Goal: Transaction & Acquisition: Purchase product/service

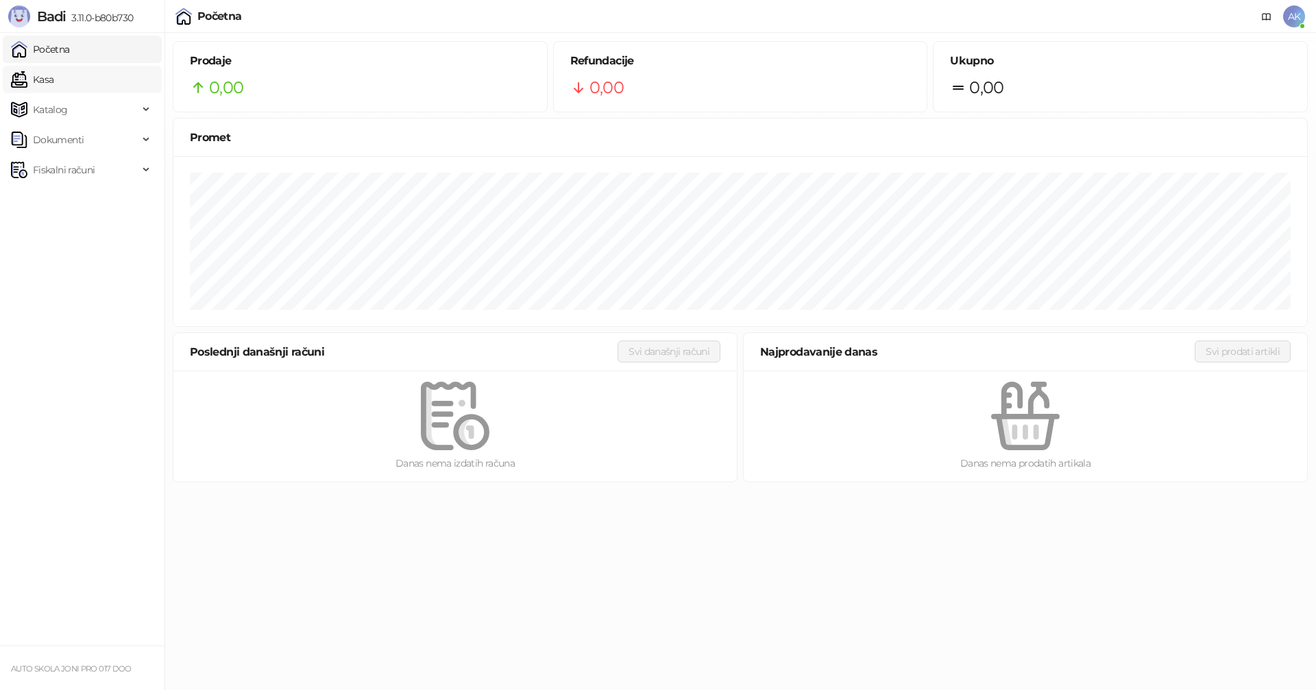
click at [53, 80] on link "Kasa" at bounding box center [32, 79] width 43 height 27
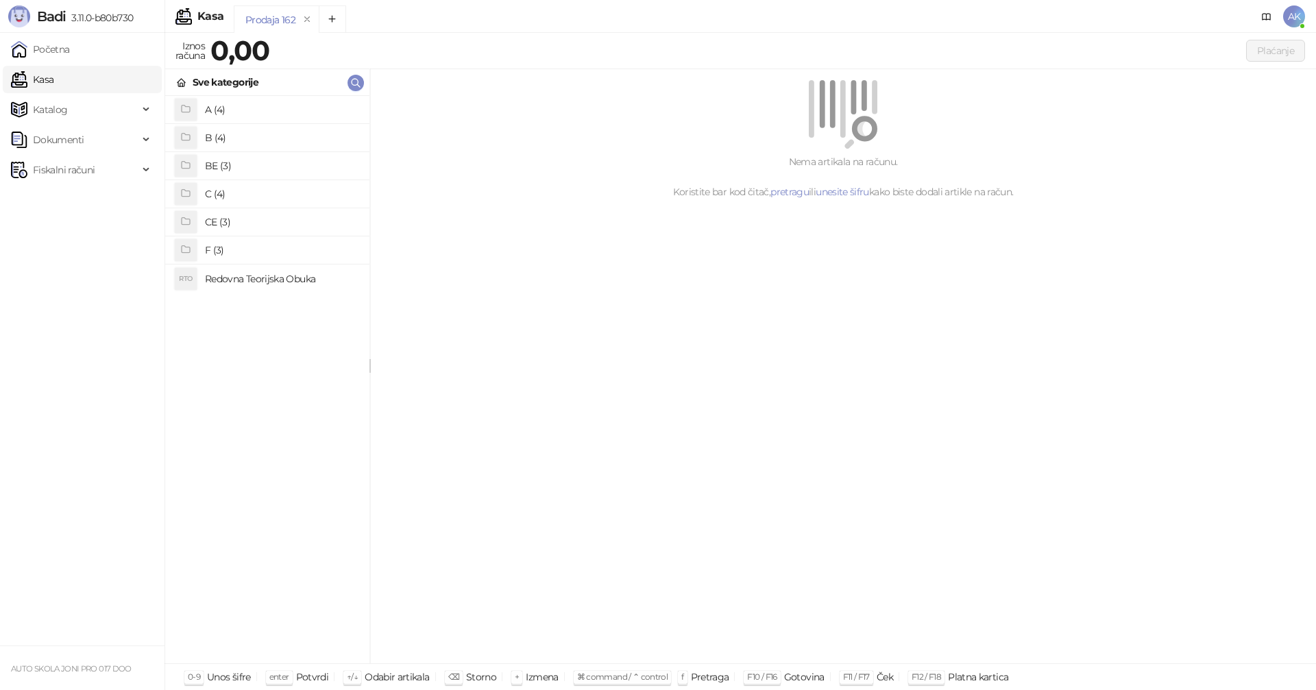
click at [249, 109] on h4 "A (4)" at bounding box center [282, 110] width 154 height 22
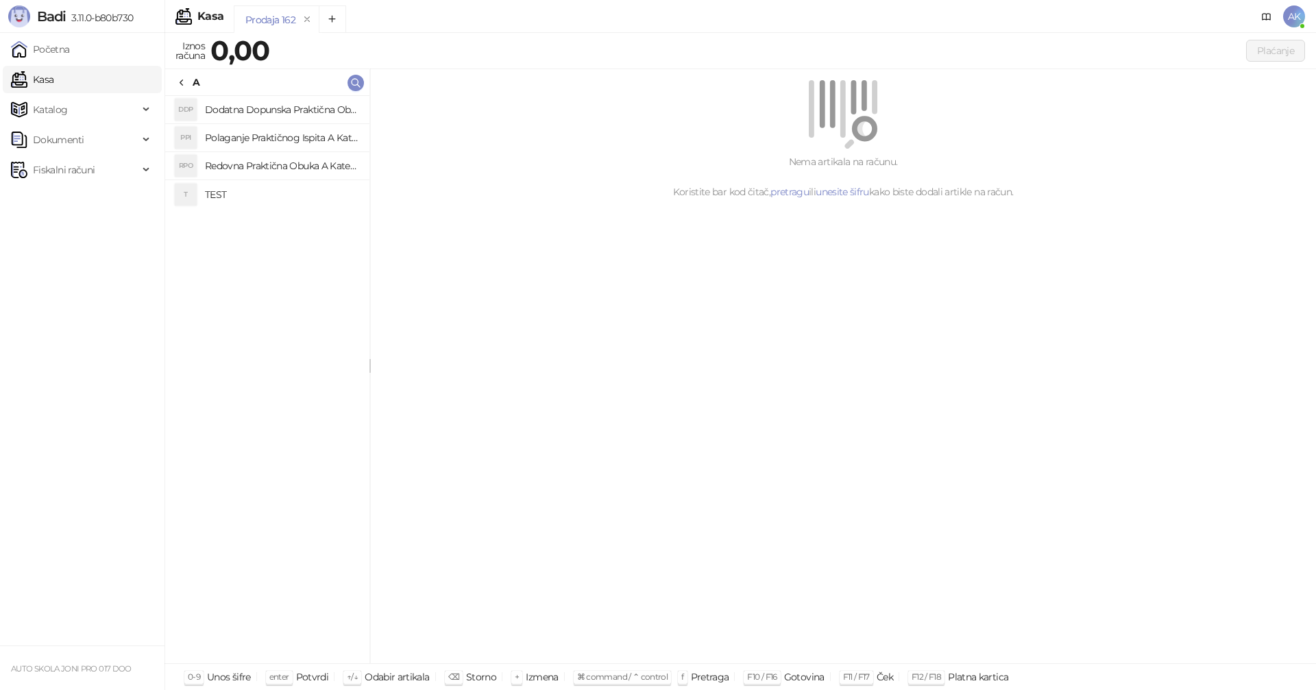
click at [282, 139] on h4 "Polaganje Praktičnog Ispita A Kategorije" at bounding box center [282, 138] width 154 height 22
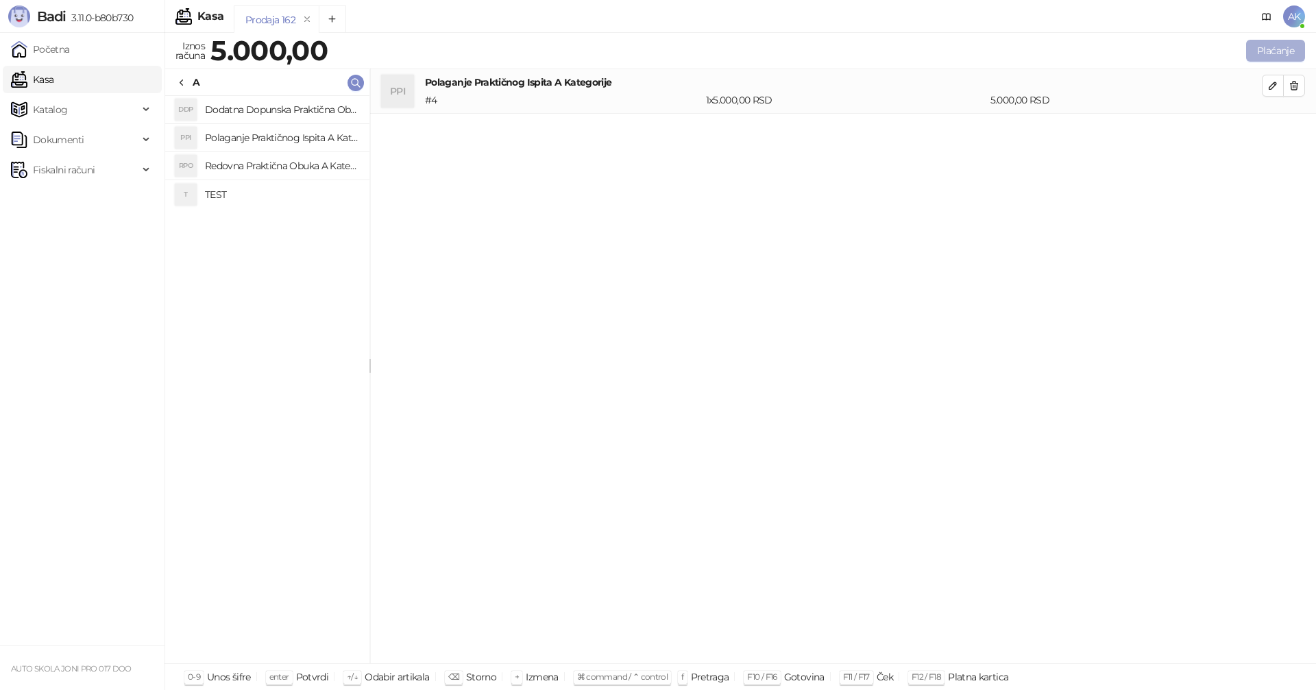
click at [1273, 49] on button "Plaćanje" at bounding box center [1275, 51] width 59 height 22
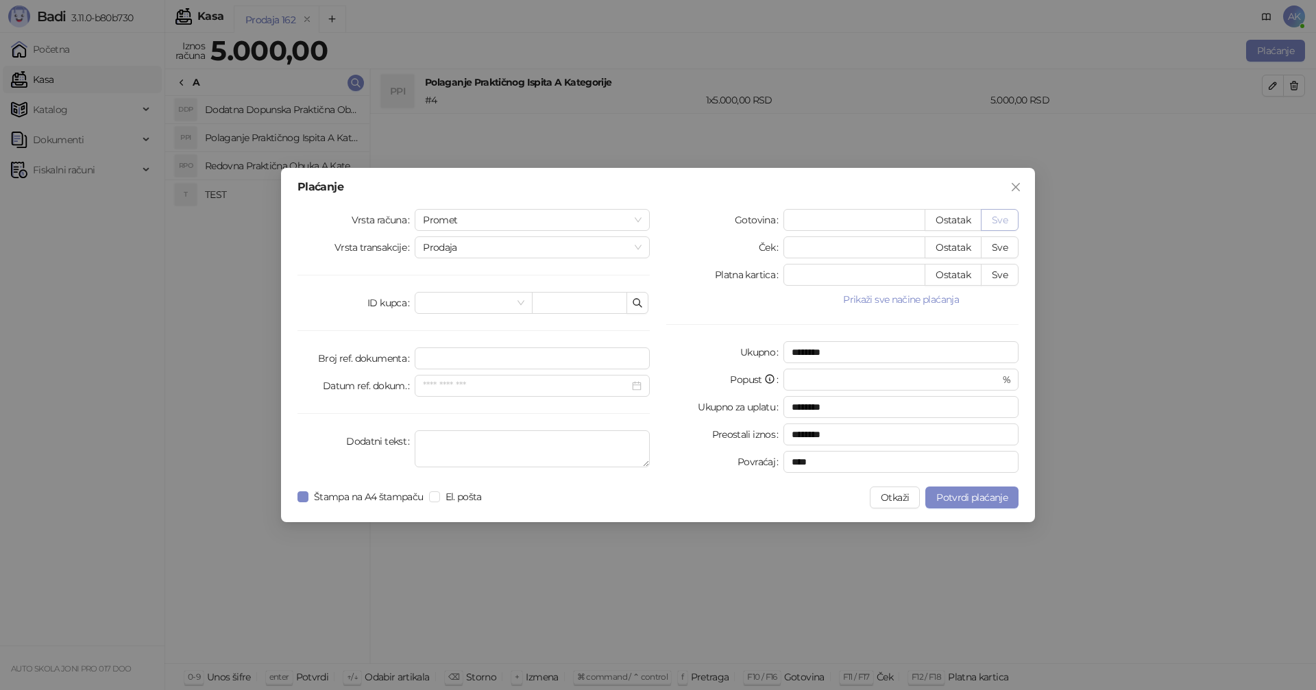
click at [1016, 222] on button "Sve" at bounding box center [1000, 220] width 38 height 22
type input "****"
click at [984, 496] on span "Potvrdi plaćanje" at bounding box center [972, 498] width 71 height 12
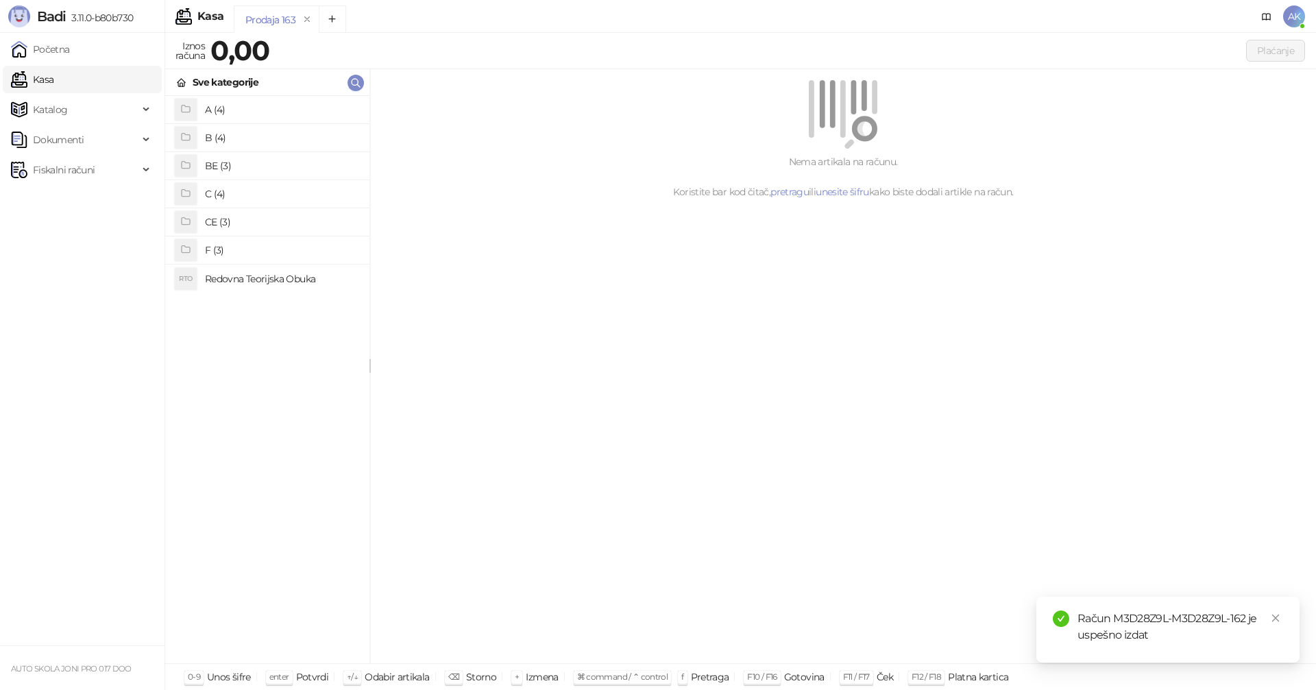
click at [230, 136] on h4 "B (4)" at bounding box center [282, 138] width 154 height 22
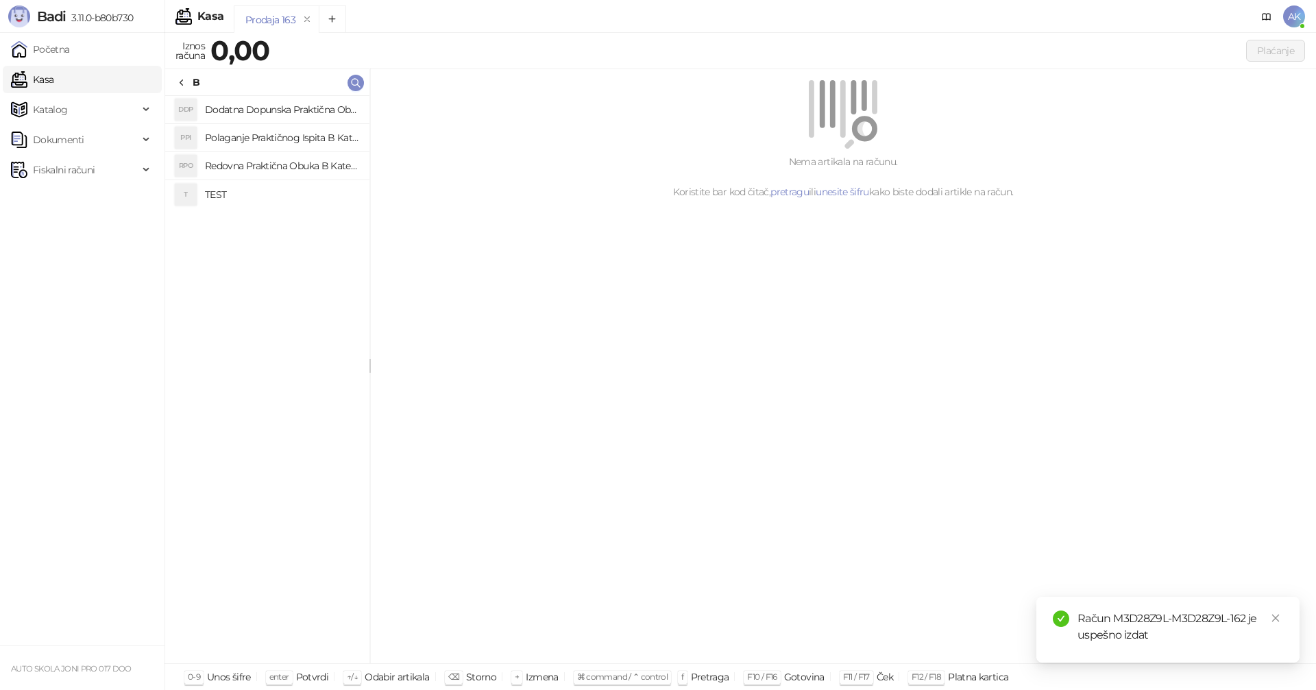
click at [256, 169] on h4 "Redovna Praktična Obuka B Kategorije" at bounding box center [282, 166] width 154 height 22
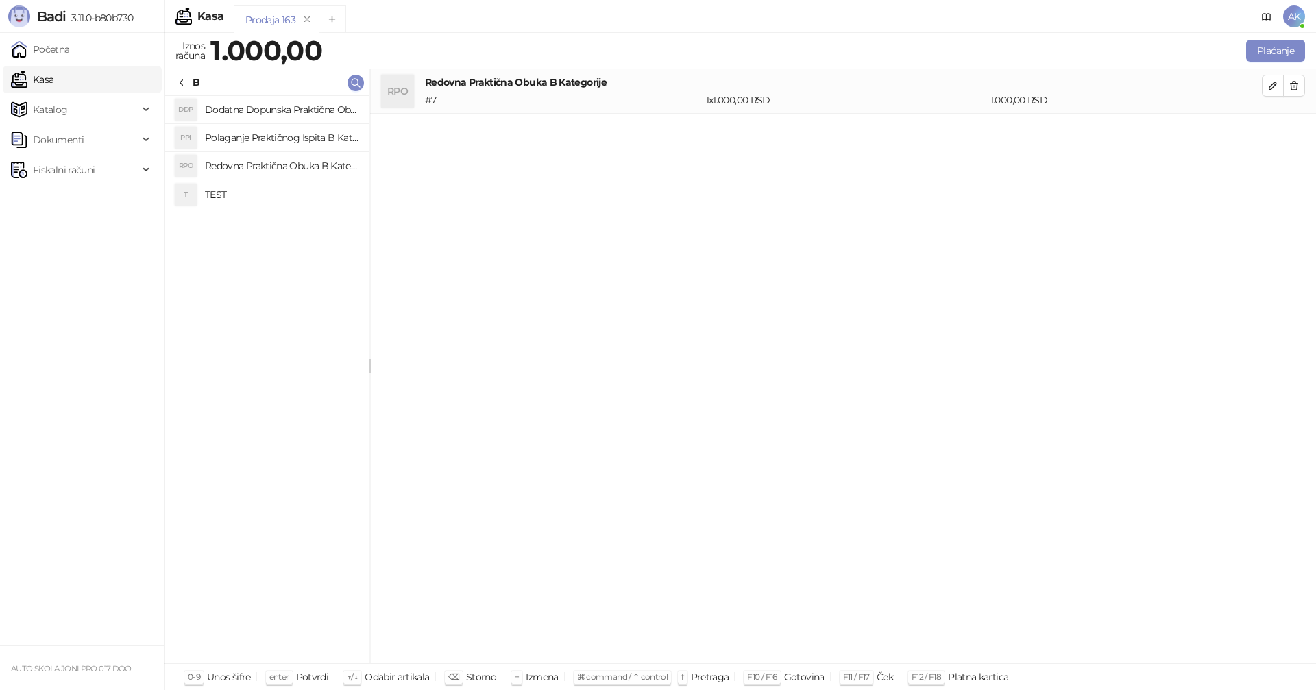
click at [53, 79] on link "Kasa" at bounding box center [32, 79] width 43 height 27
click at [185, 82] on icon at bounding box center [181, 82] width 11 height 11
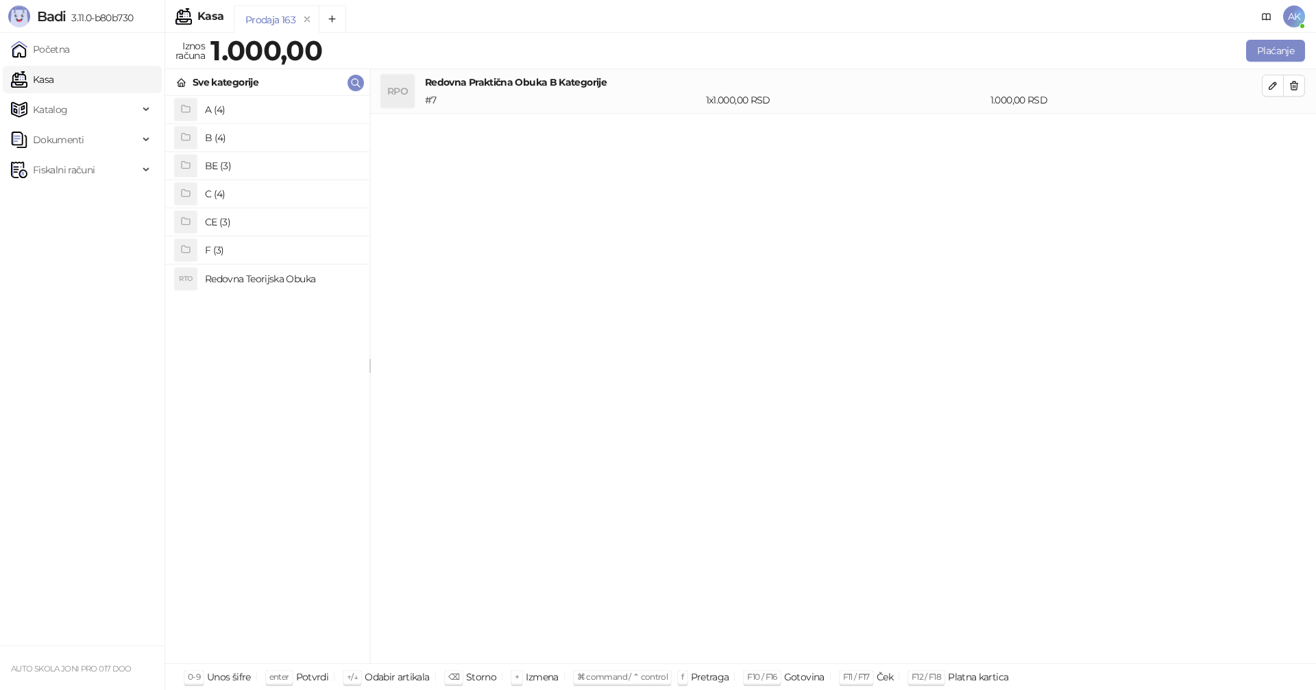
click at [225, 104] on h4 "A (4)" at bounding box center [282, 110] width 154 height 22
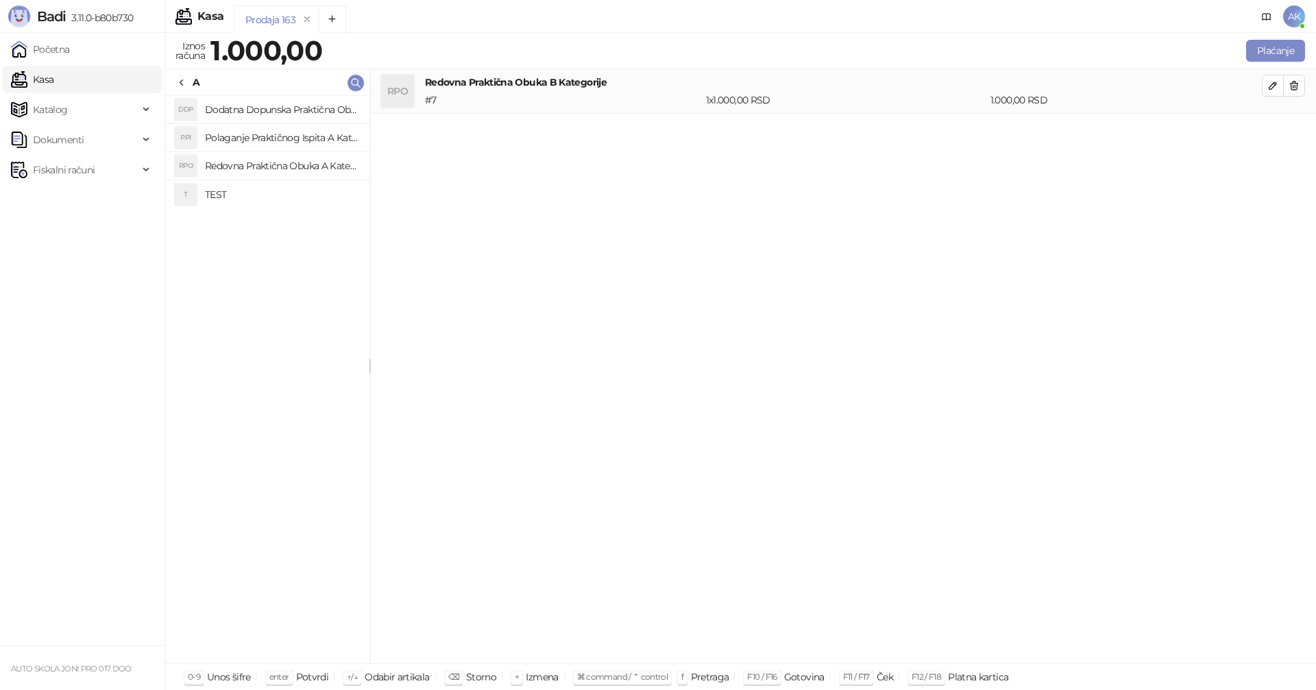
click at [269, 165] on h4 "Redovna Praktična Obuka A Kategorije" at bounding box center [282, 166] width 154 height 22
click at [1294, 88] on icon "button" at bounding box center [1294, 85] width 11 height 11
click at [1272, 91] on span "button" at bounding box center [1273, 85] width 11 height 13
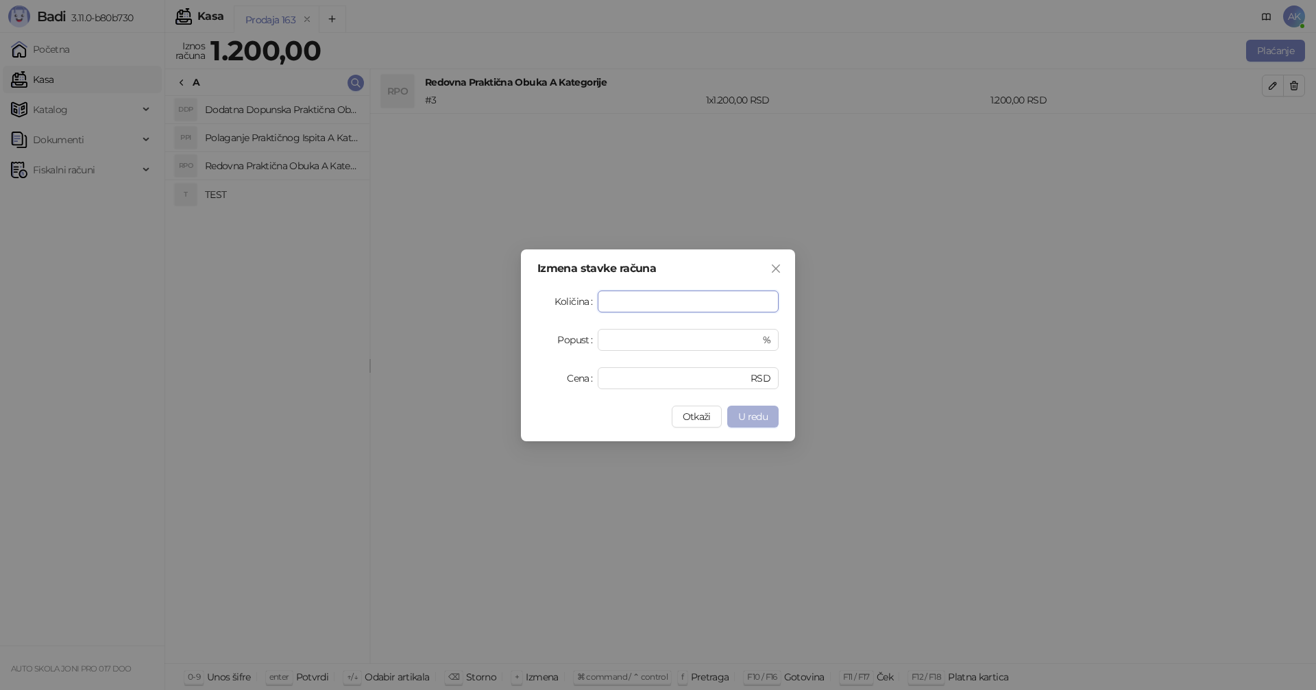
type input "**"
click at [755, 415] on span "U redu" at bounding box center [752, 417] width 29 height 12
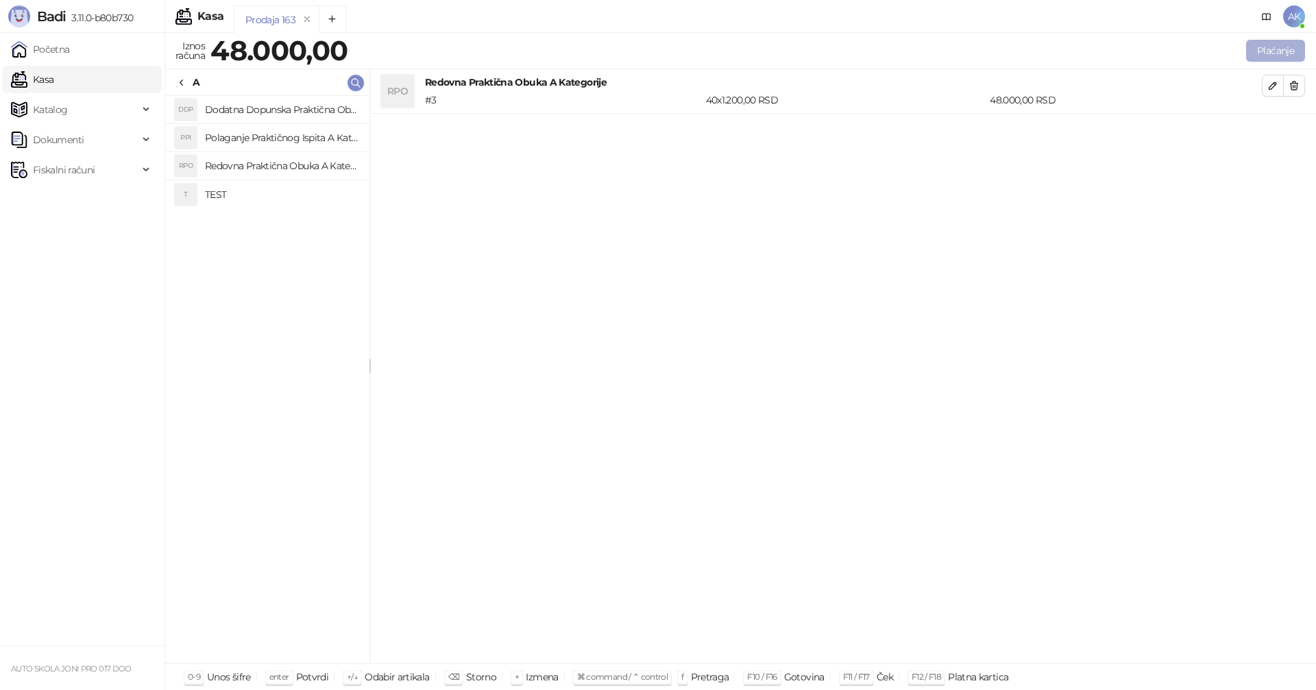
click at [1270, 54] on button "Plaćanje" at bounding box center [1275, 51] width 59 height 22
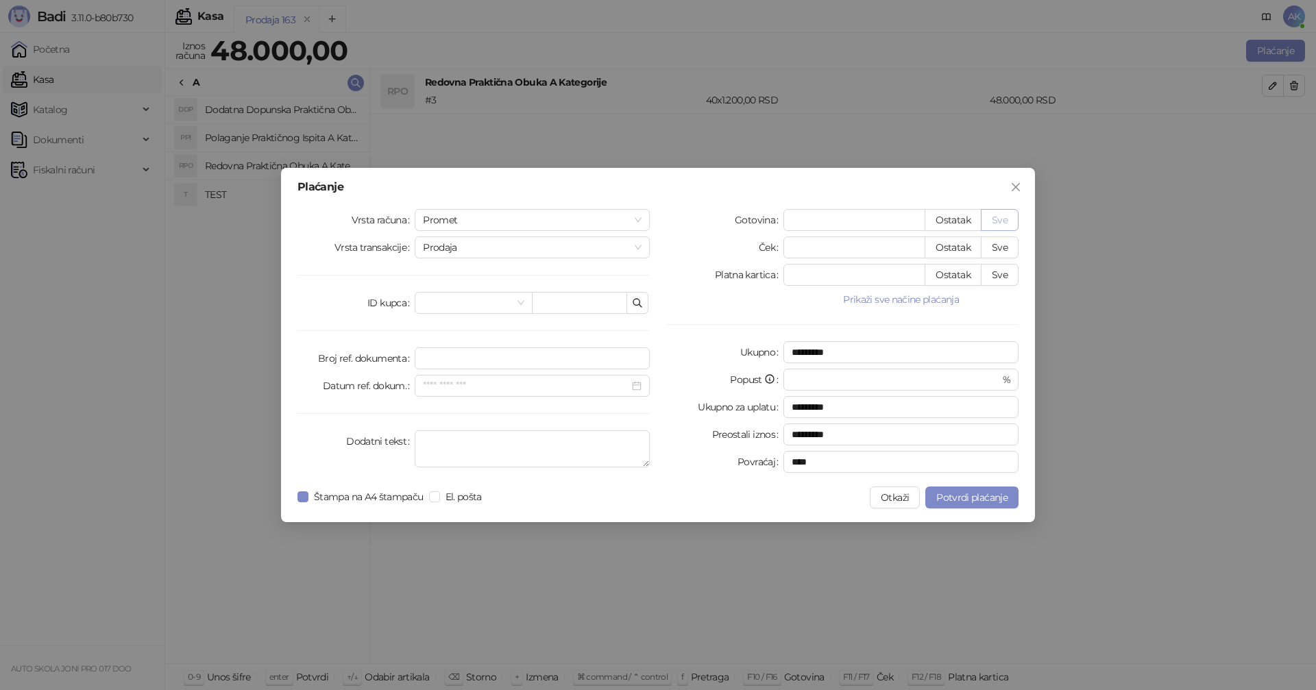
click at [1006, 219] on button "Sve" at bounding box center [1000, 220] width 38 height 22
type input "*****"
type input "****"
click at [984, 501] on span "Potvrdi plaćanje" at bounding box center [972, 498] width 71 height 12
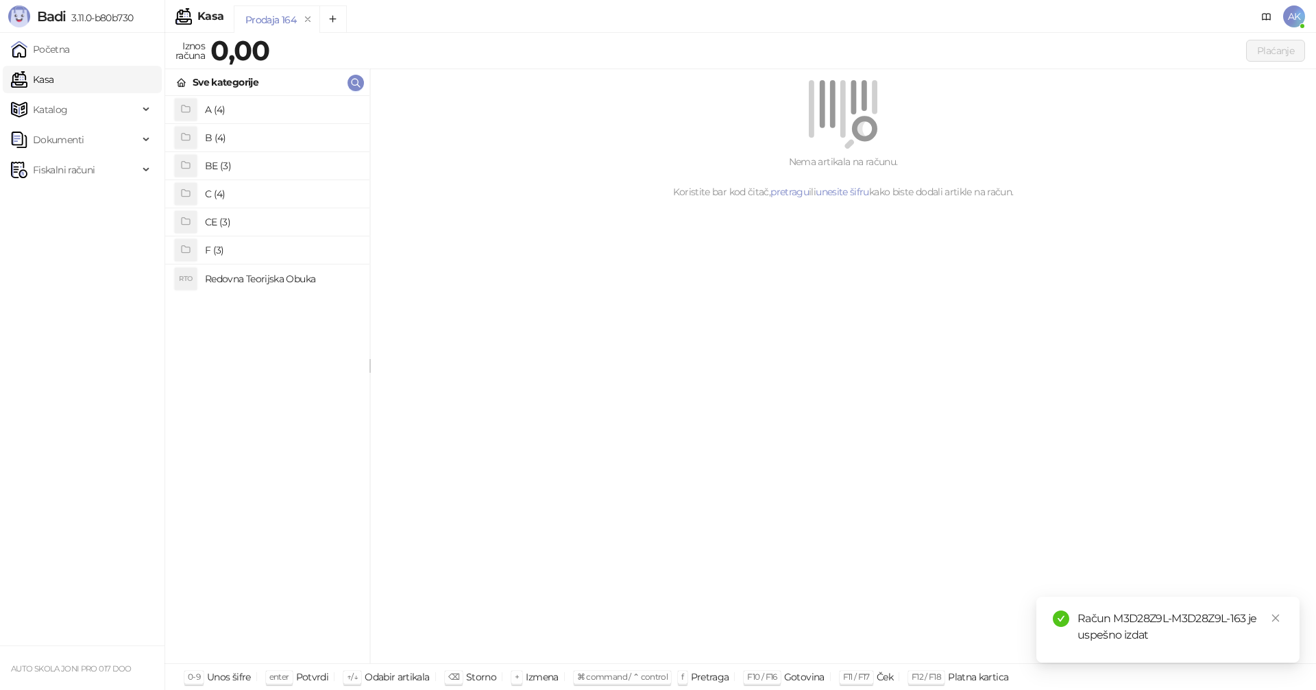
click at [243, 113] on h4 "A (4)" at bounding box center [282, 110] width 154 height 22
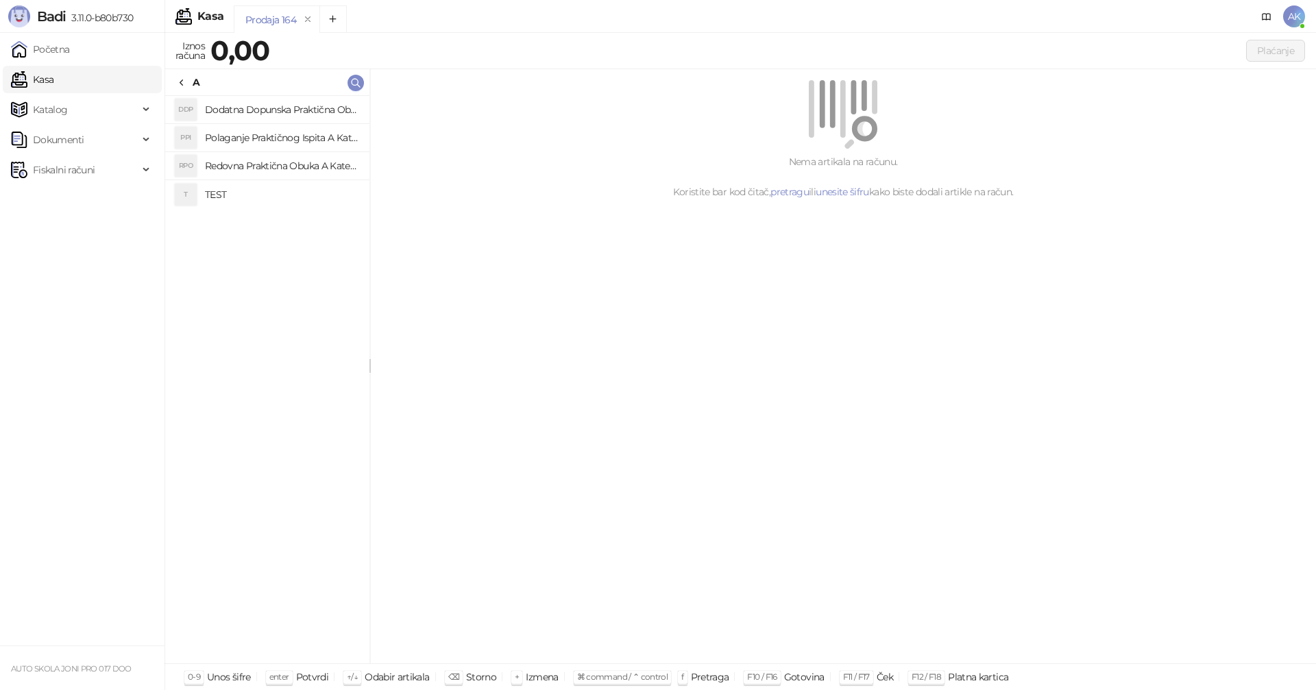
click at [273, 109] on h4 "Dodatna Dopunska Praktična Obuka A Kategorije" at bounding box center [282, 110] width 154 height 22
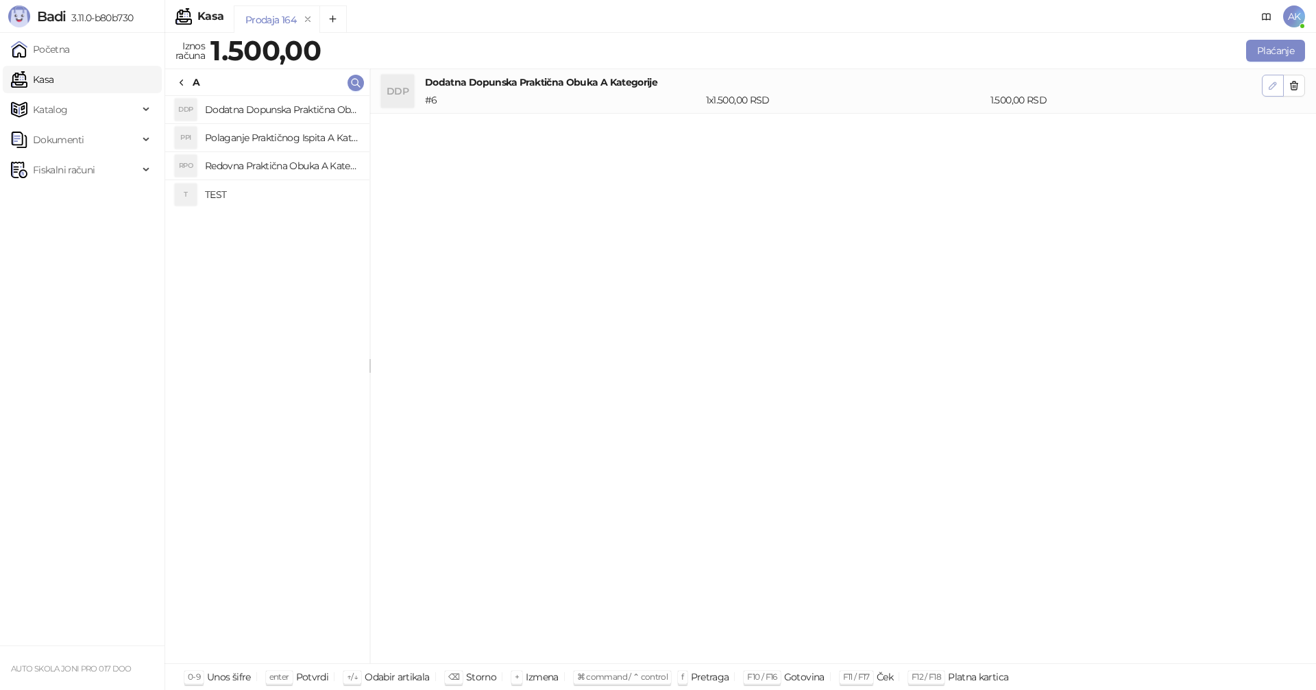
click at [1277, 84] on icon "button" at bounding box center [1273, 85] width 11 height 11
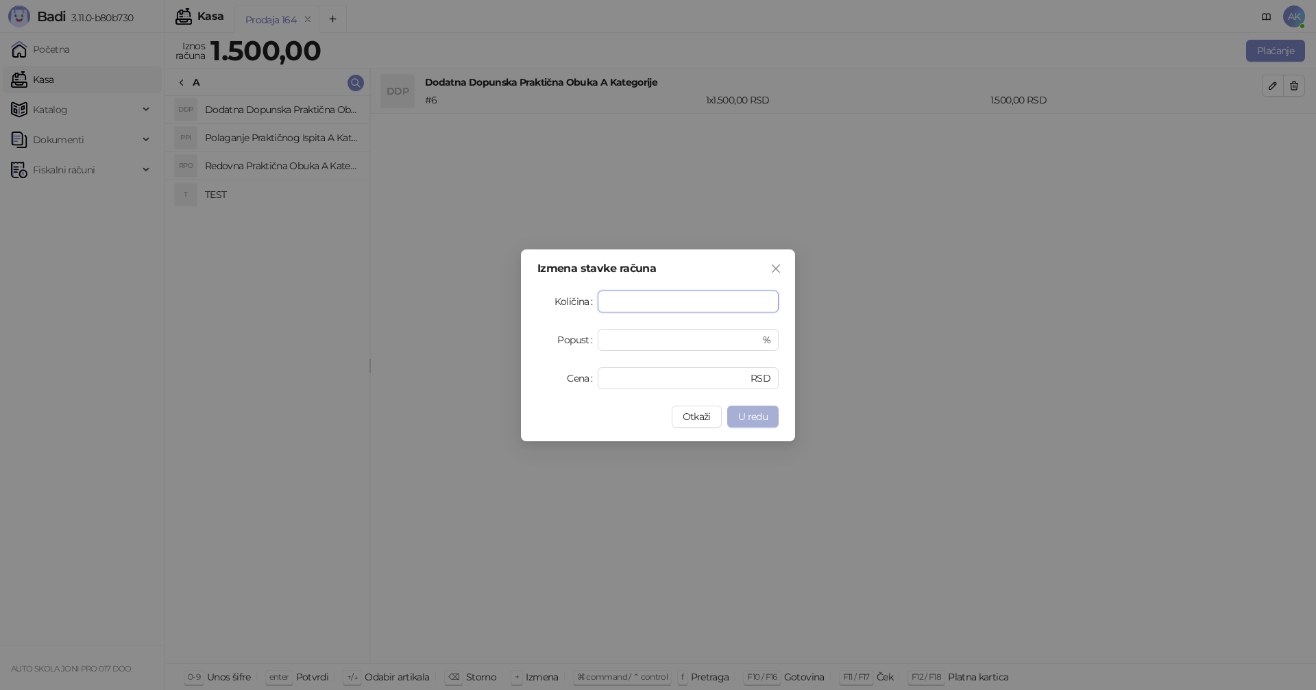
type input "*"
click at [747, 415] on span "U redu" at bounding box center [752, 417] width 29 height 12
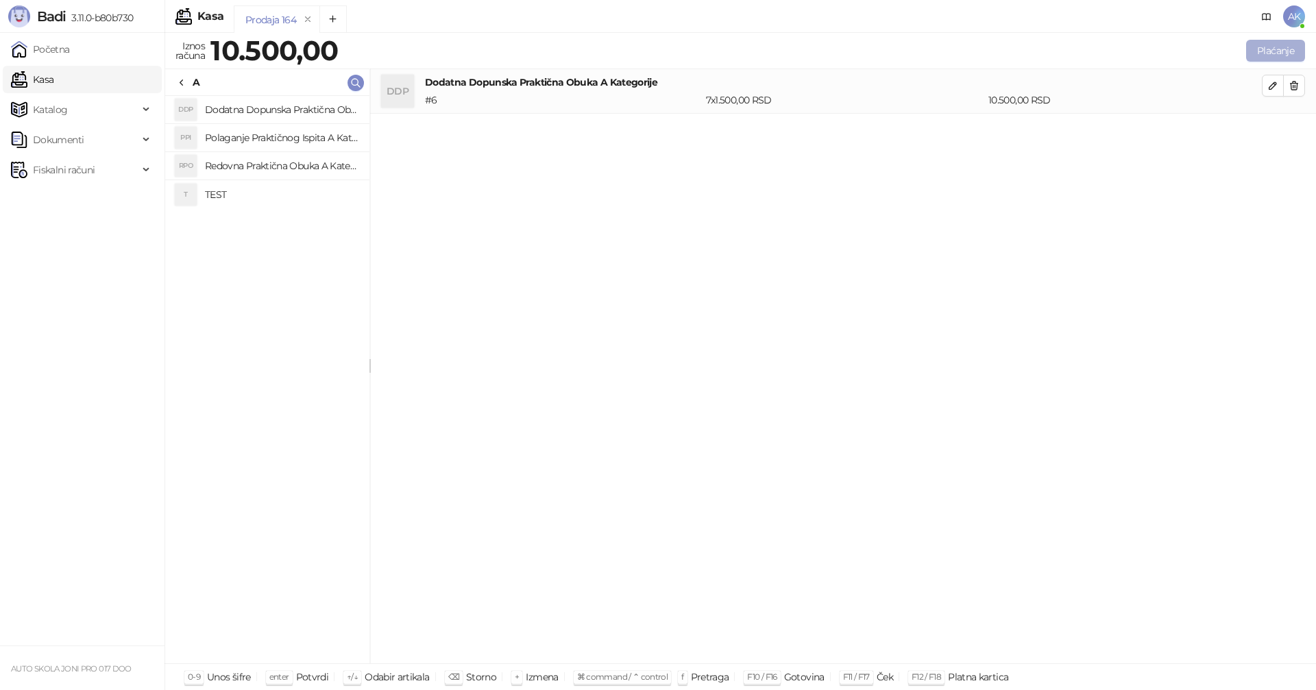
click at [1275, 55] on button "Plaćanje" at bounding box center [1275, 51] width 59 height 22
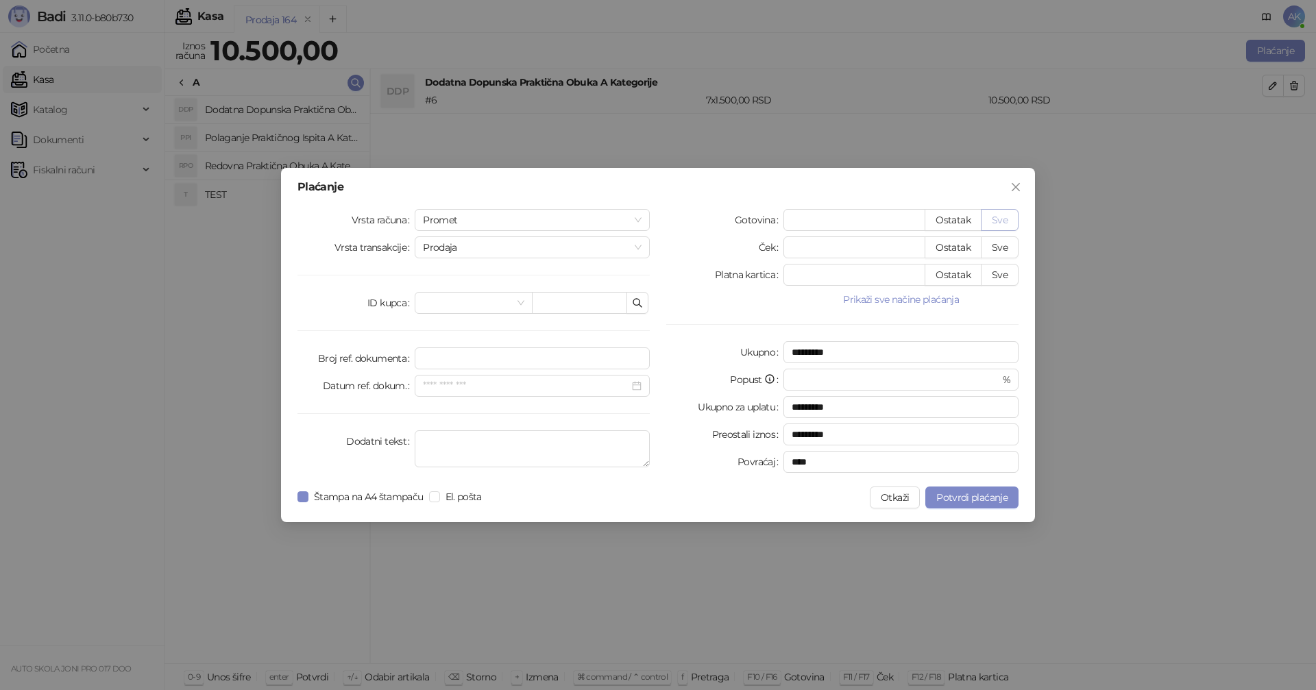
click at [1011, 221] on button "Sve" at bounding box center [1000, 220] width 38 height 22
type input "*****"
type input "****"
click at [967, 505] on button "Potvrdi plaćanje" at bounding box center [972, 498] width 93 height 22
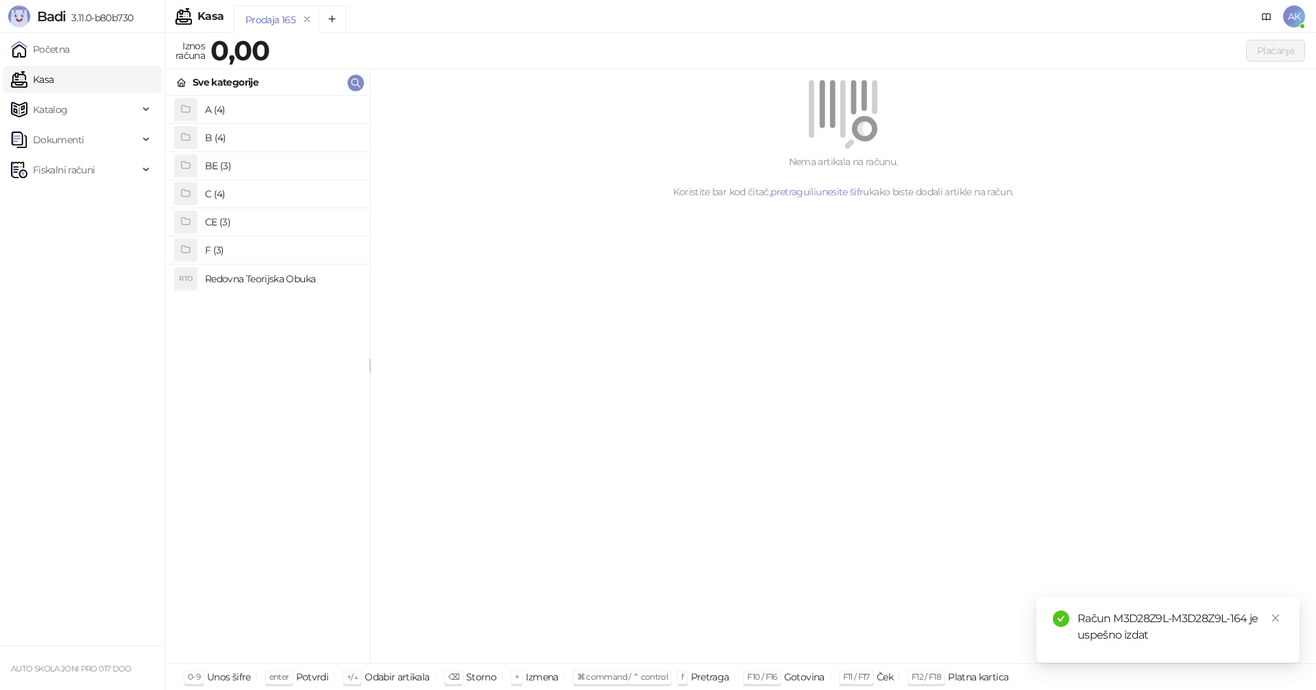
click at [235, 136] on h4 "B (4)" at bounding box center [282, 138] width 154 height 22
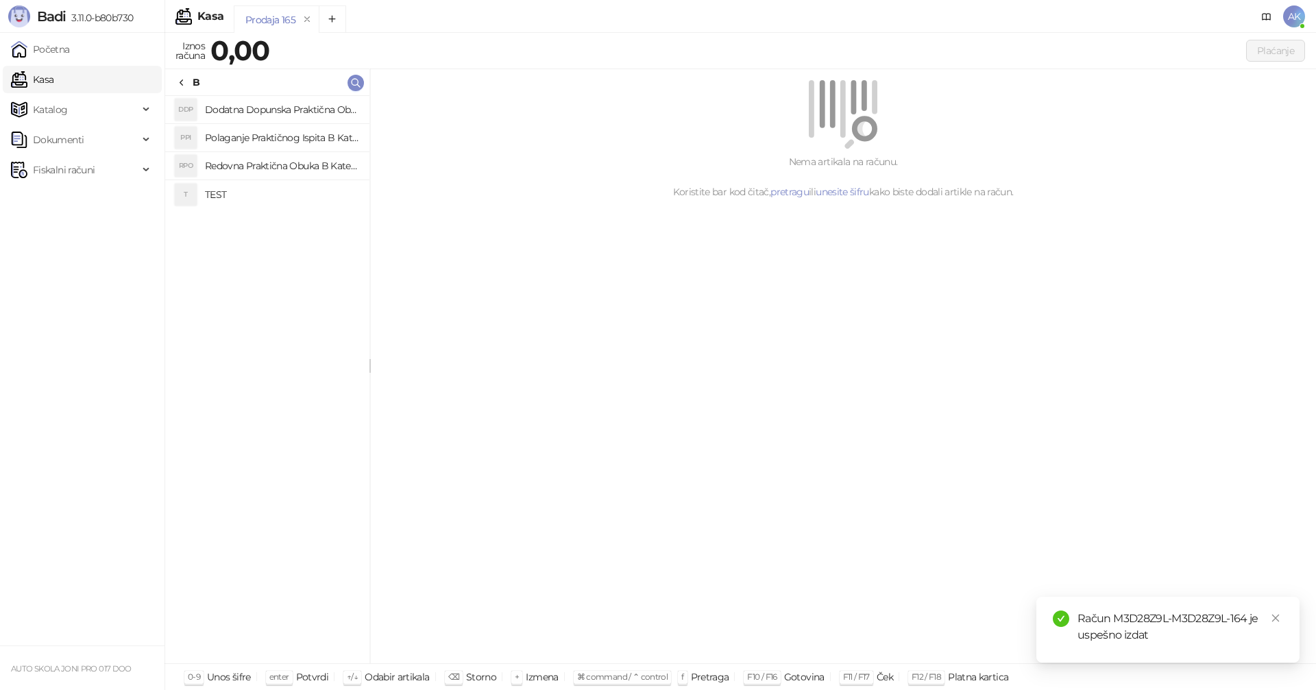
click at [263, 168] on h4 "Redovna Praktična Obuka B Kategorije" at bounding box center [282, 166] width 154 height 22
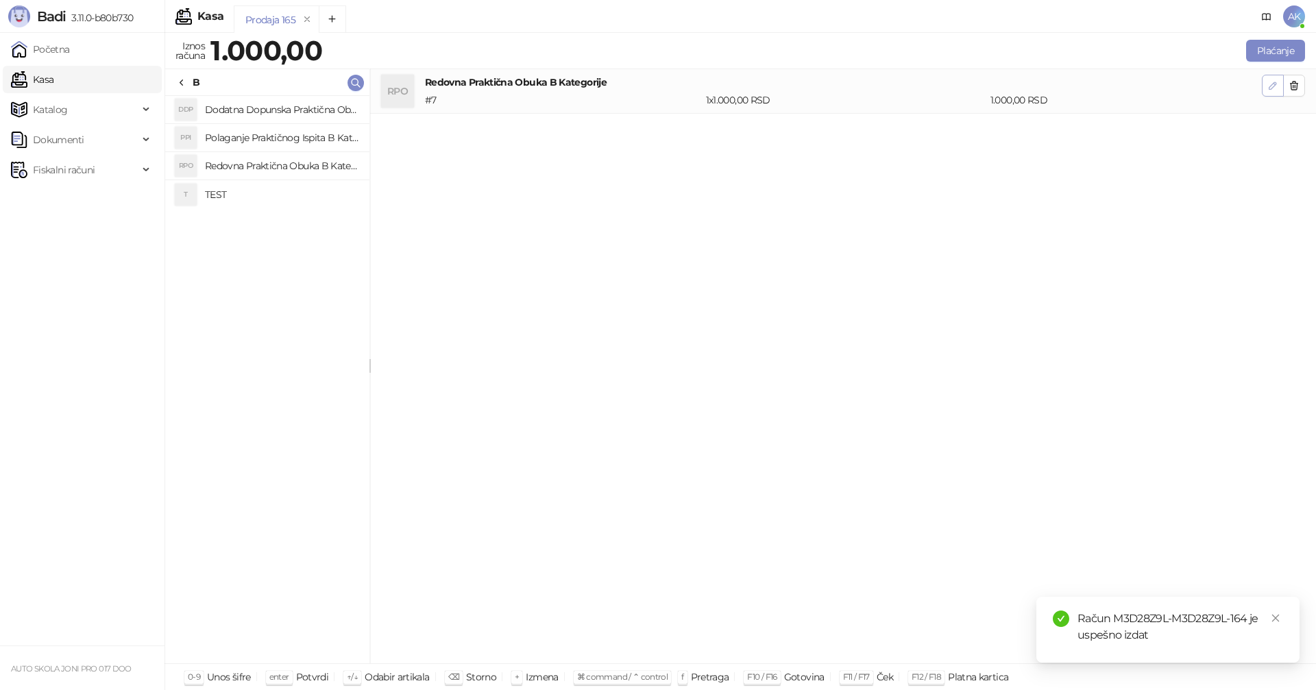
click at [1274, 86] on icon "button" at bounding box center [1273, 85] width 7 height 7
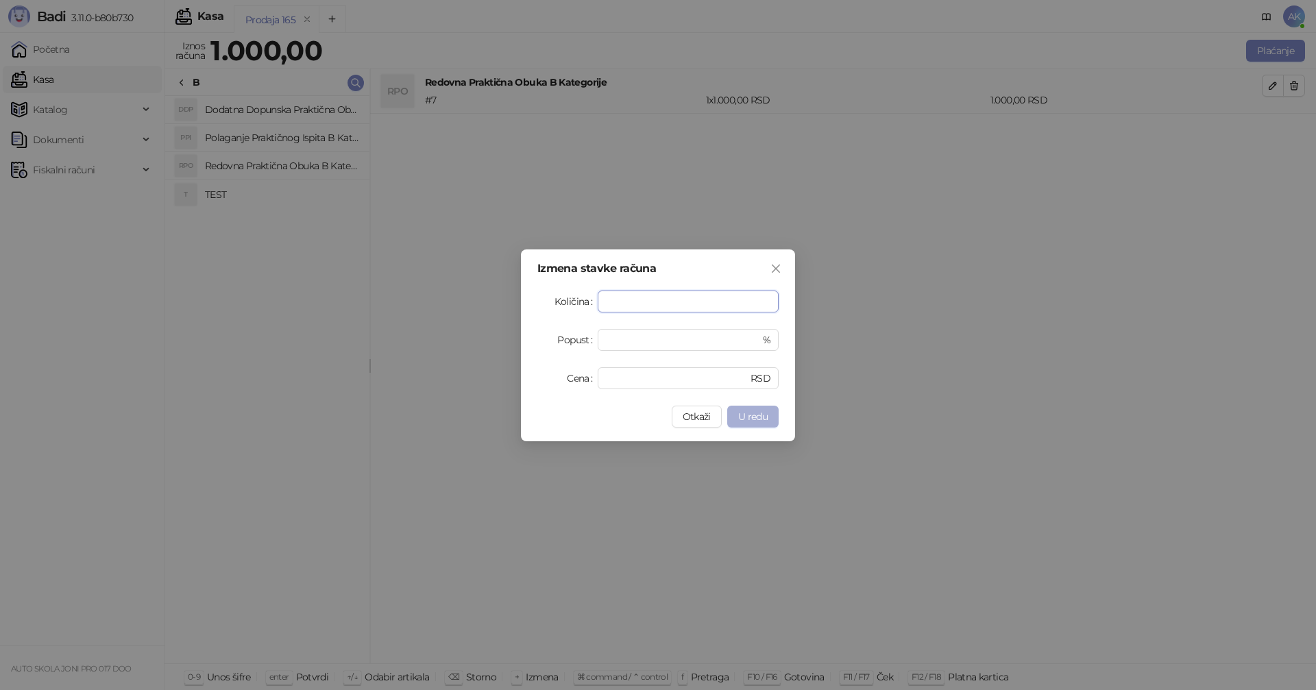
type input "**"
click at [762, 419] on span "U redu" at bounding box center [752, 417] width 29 height 12
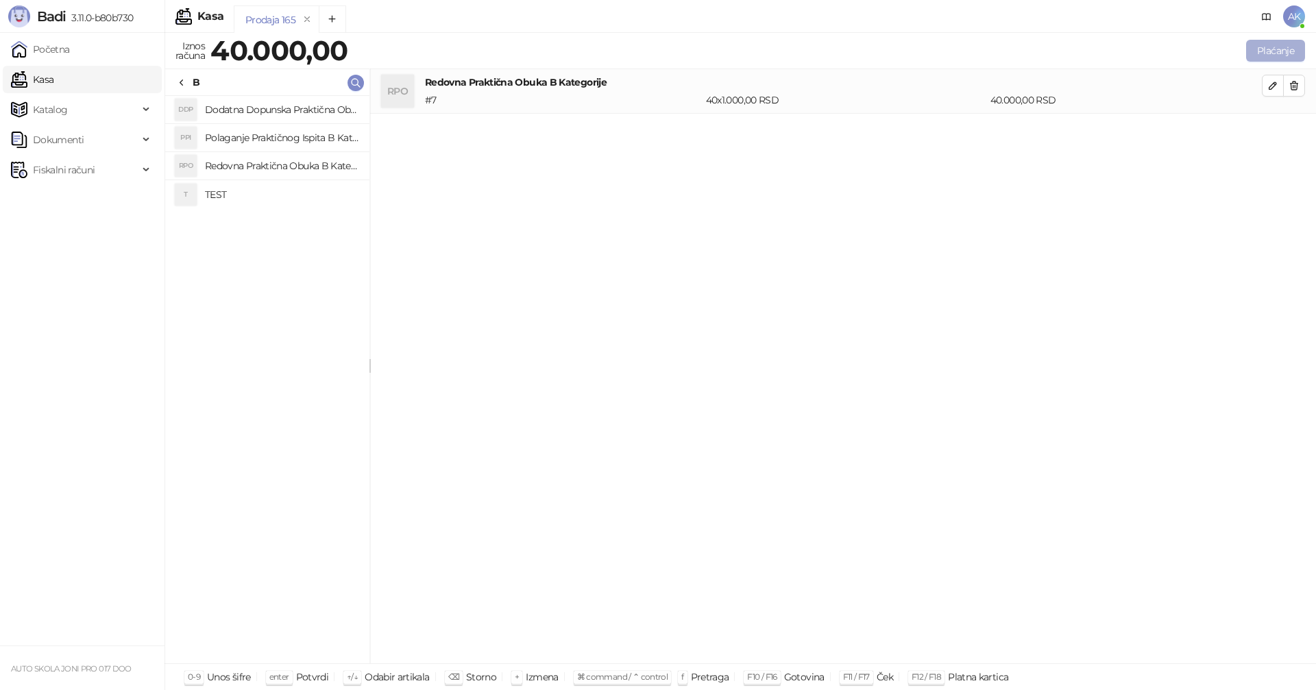
click at [1263, 51] on button "Plaćanje" at bounding box center [1275, 51] width 59 height 22
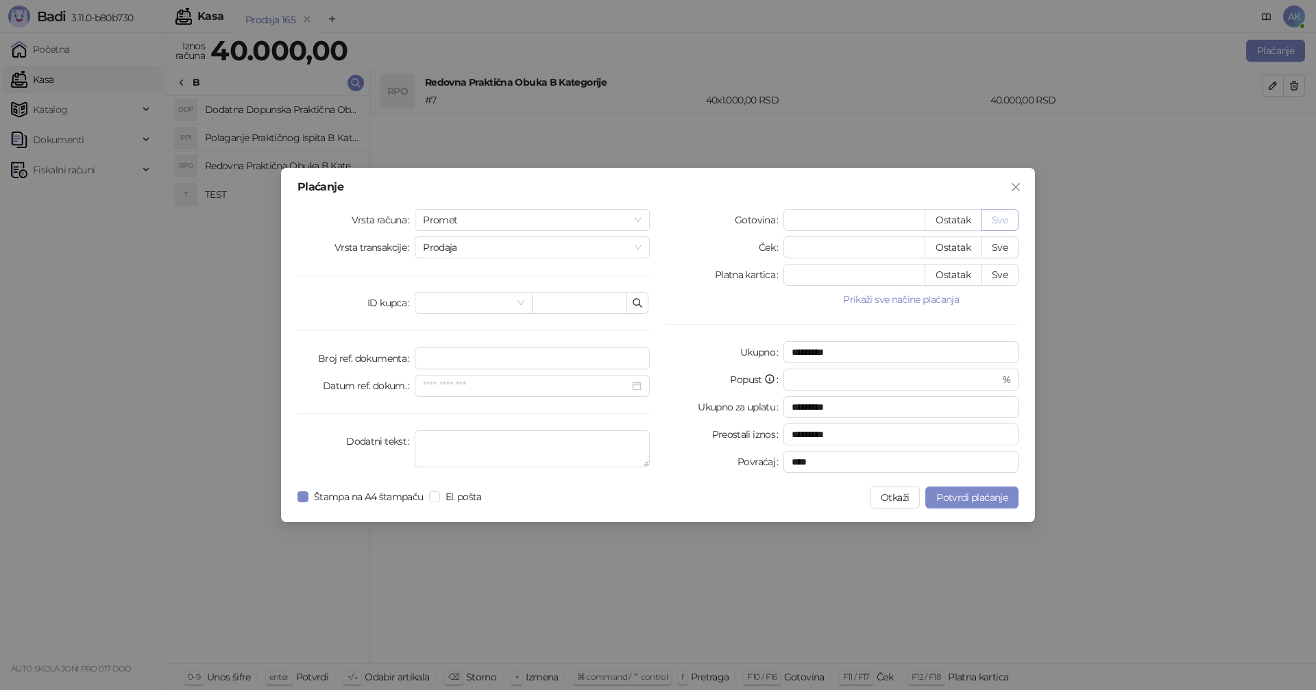
click at [998, 218] on button "Sve" at bounding box center [1000, 220] width 38 height 22
type input "*****"
type input "****"
click at [984, 502] on span "Potvrdi plaćanje" at bounding box center [972, 498] width 71 height 12
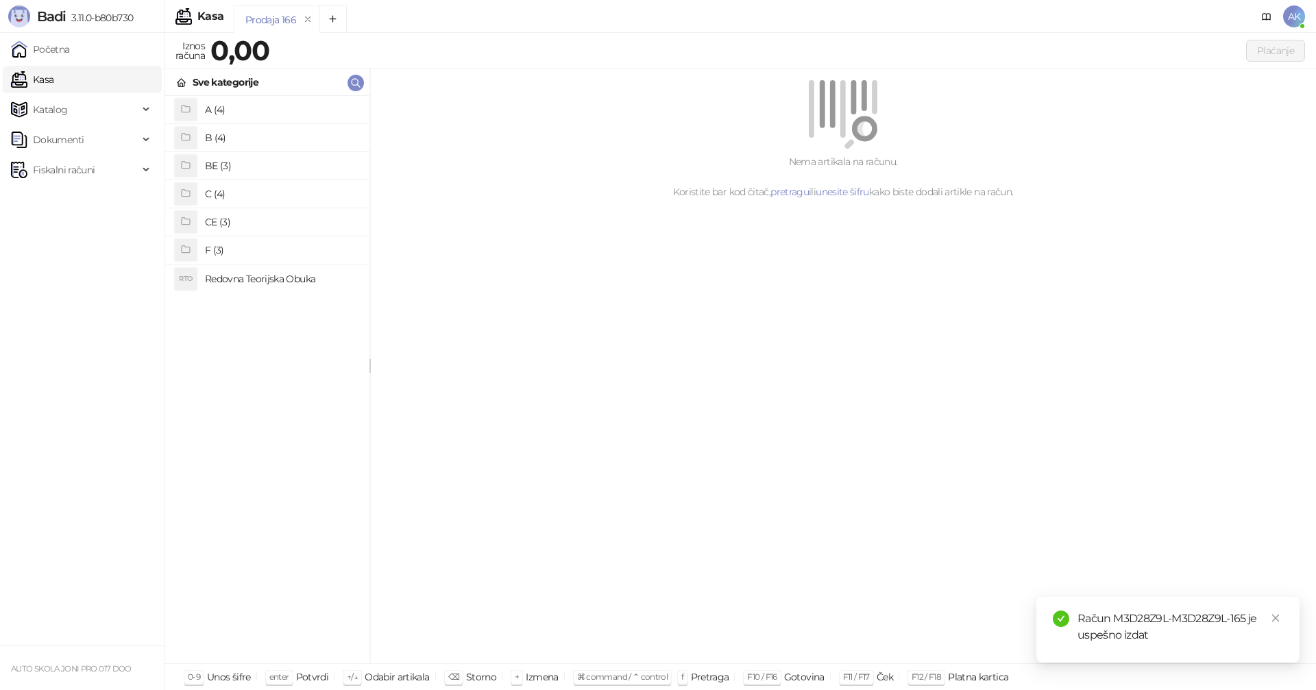
click at [241, 136] on h4 "B (4)" at bounding box center [282, 138] width 154 height 22
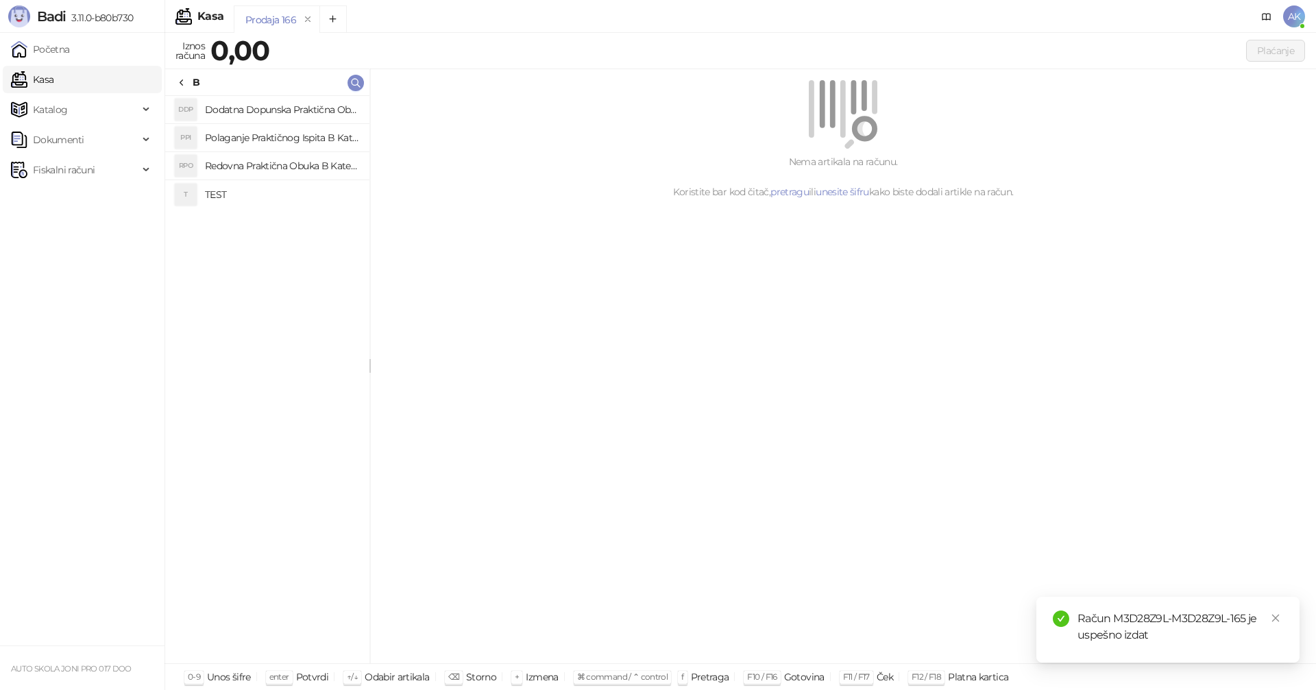
click at [286, 141] on h4 "Polaganje Praktičnog Ispita B Kategorije" at bounding box center [282, 138] width 154 height 22
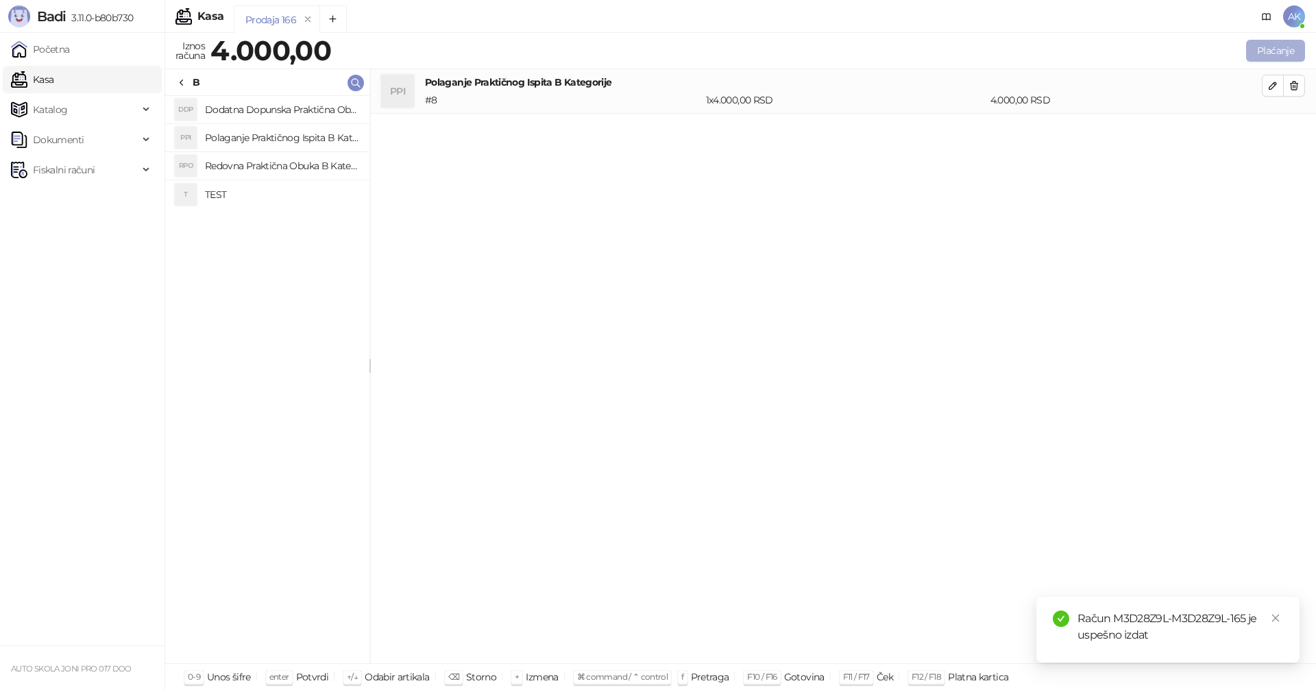
click at [1279, 51] on button "Plaćanje" at bounding box center [1275, 51] width 59 height 22
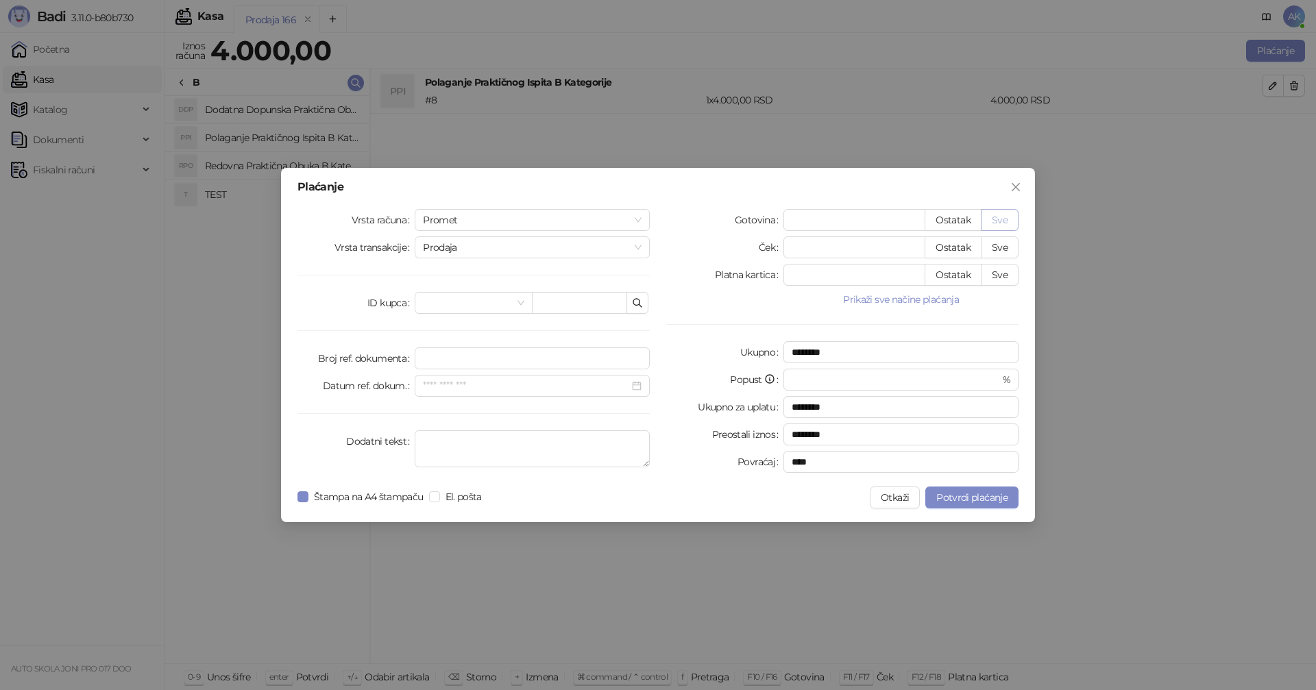
click at [999, 219] on button "Sve" at bounding box center [1000, 220] width 38 height 22
type input "****"
click at [967, 499] on span "Potvrdi plaćanje" at bounding box center [972, 498] width 71 height 12
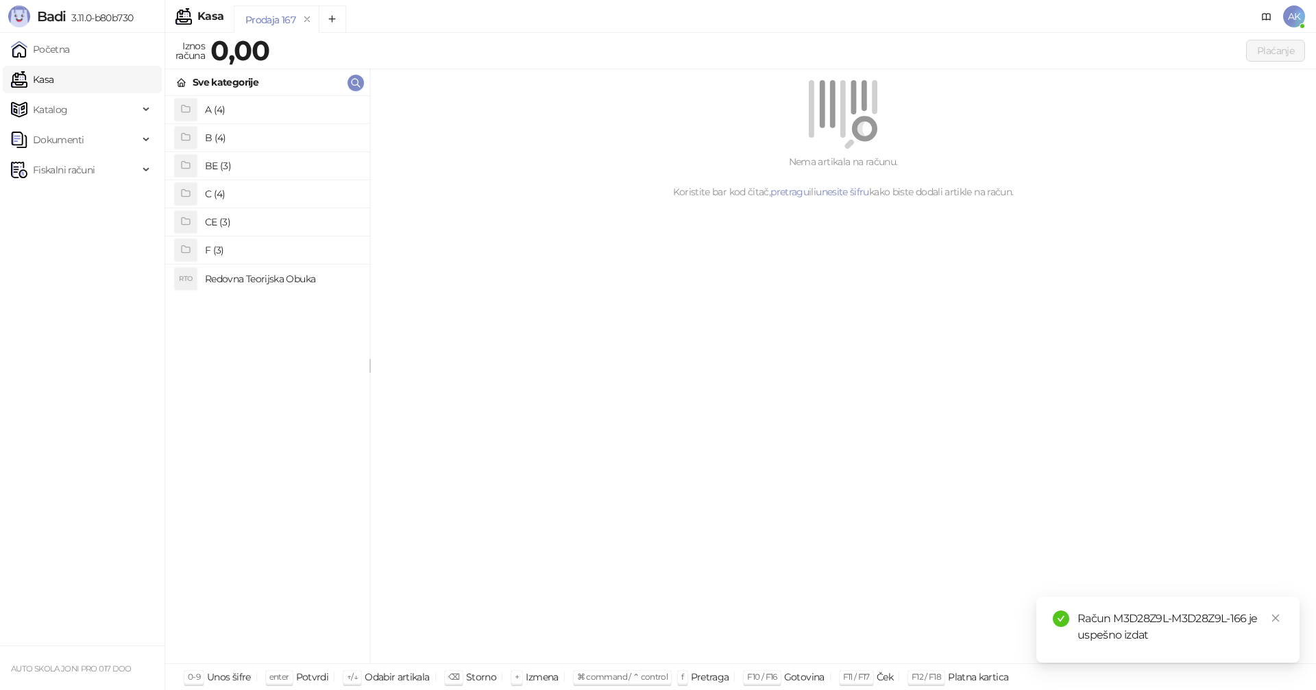
click at [241, 216] on h4 "CE (3)" at bounding box center [282, 222] width 154 height 22
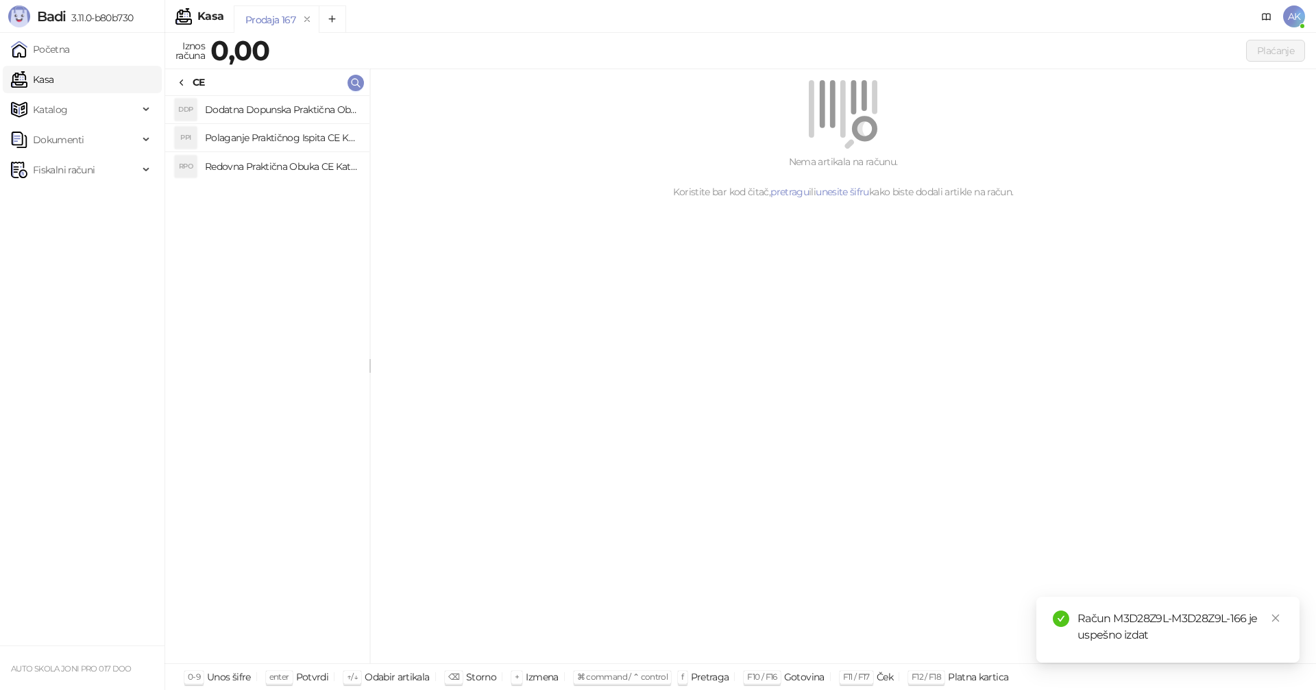
click at [291, 134] on h4 "Polaganje Praktičnog Ispita CE Kategorije" at bounding box center [282, 138] width 154 height 22
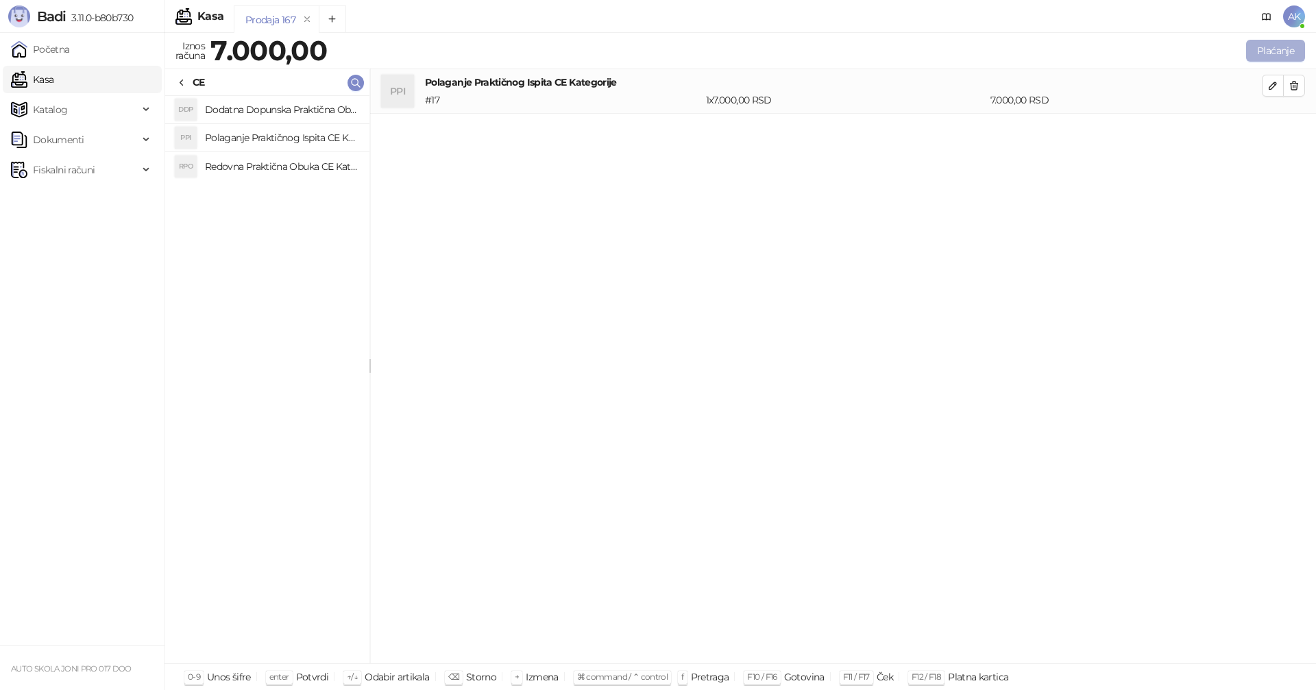
click at [1273, 52] on button "Plaćanje" at bounding box center [1275, 51] width 59 height 22
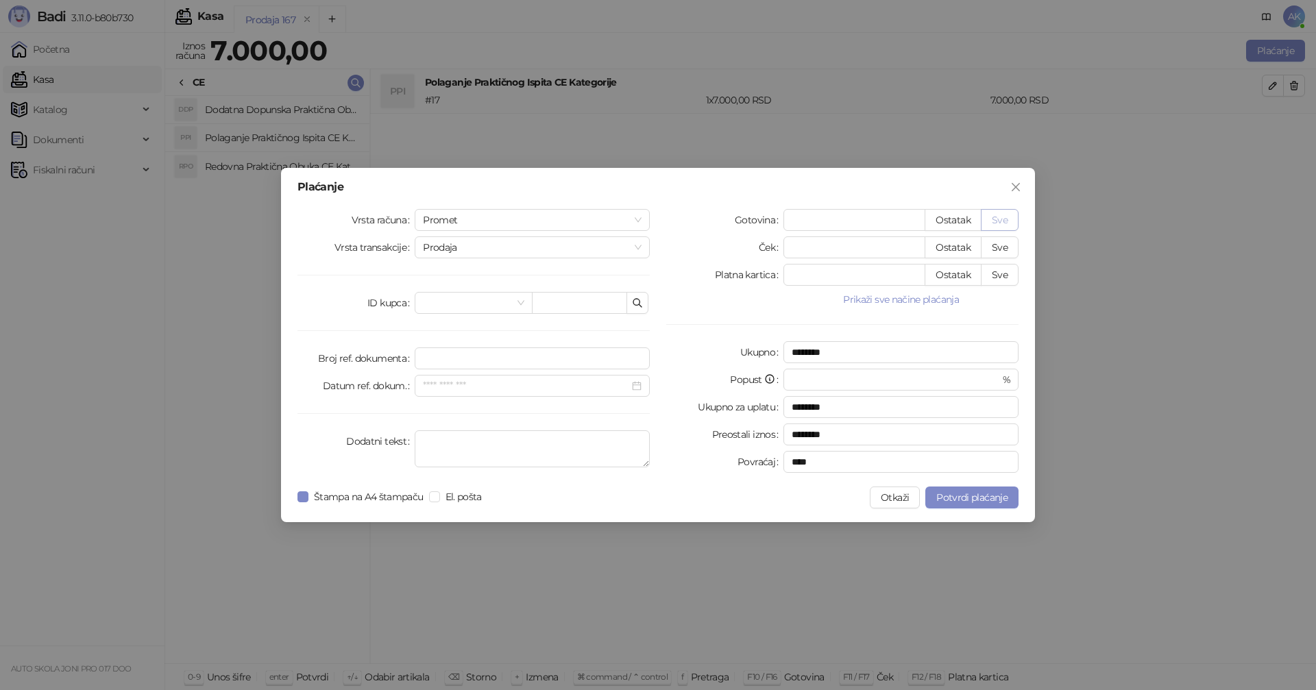
click at [1003, 217] on button "Sve" at bounding box center [1000, 220] width 38 height 22
type input "****"
click at [982, 496] on span "Potvrdi plaćanje" at bounding box center [972, 498] width 71 height 12
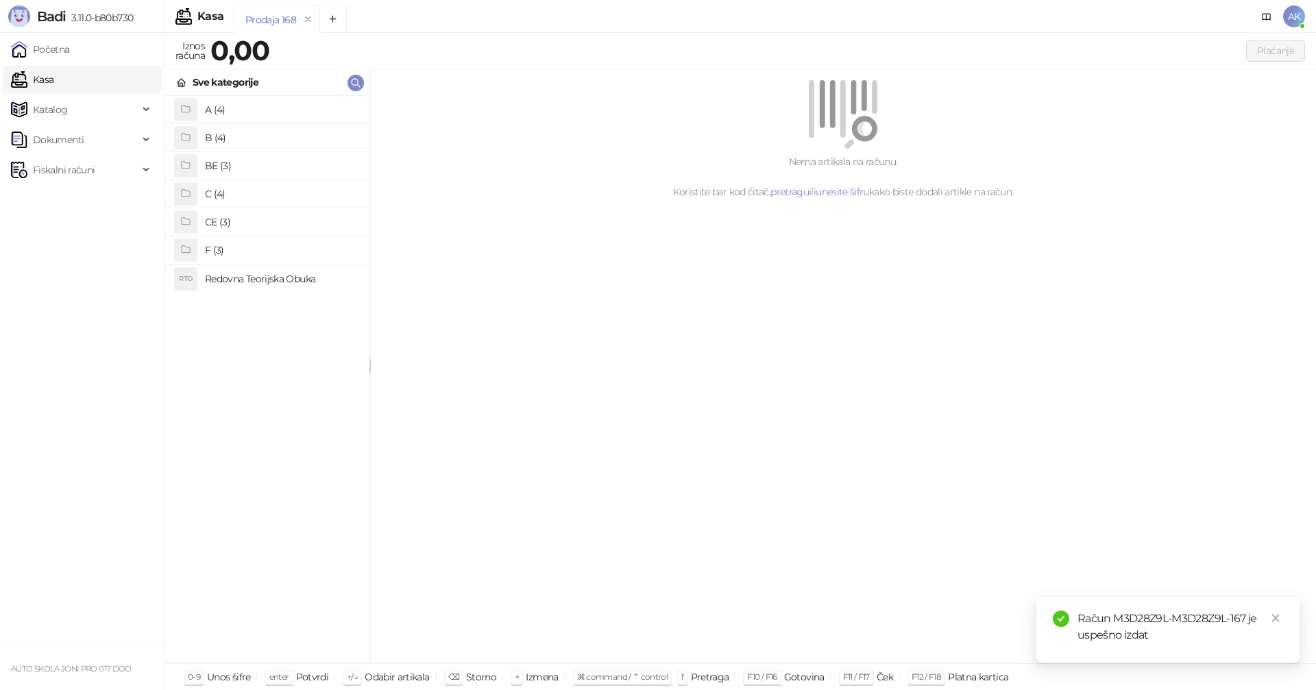
click at [248, 219] on h4 "CE (3)" at bounding box center [282, 222] width 154 height 22
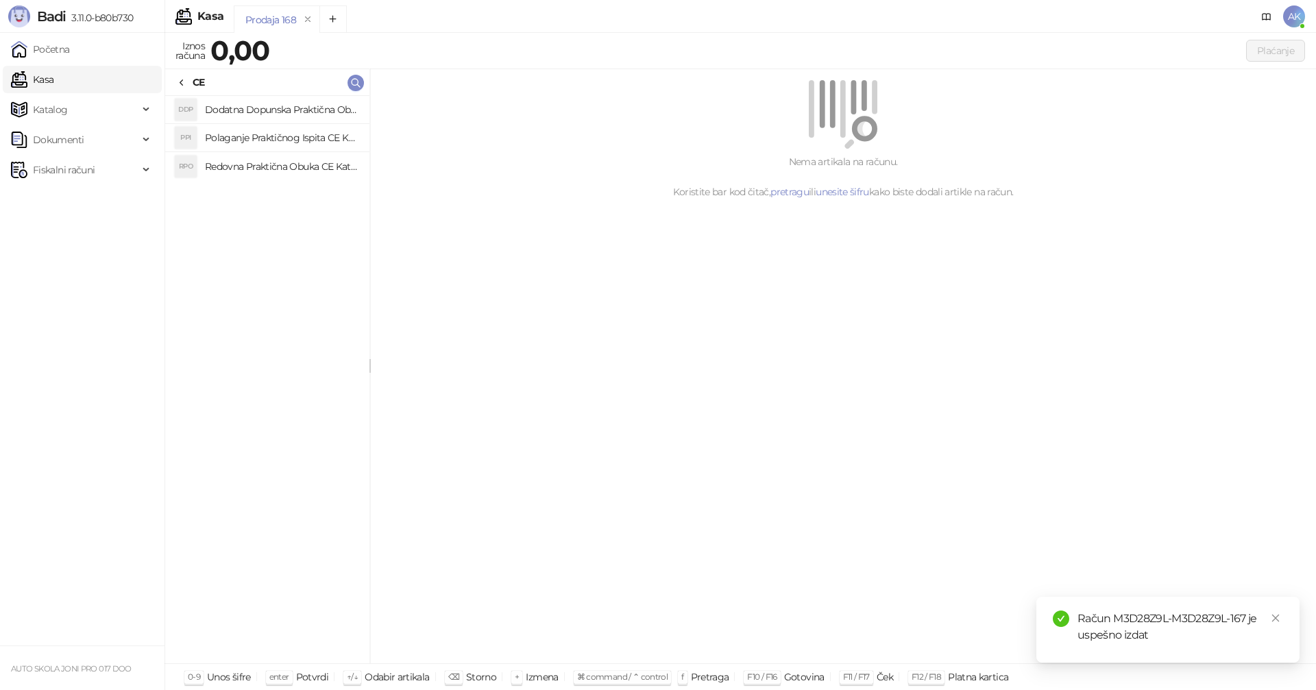
click at [280, 168] on h4 "Redovna Praktična Obuka CE Kategorije" at bounding box center [282, 167] width 154 height 22
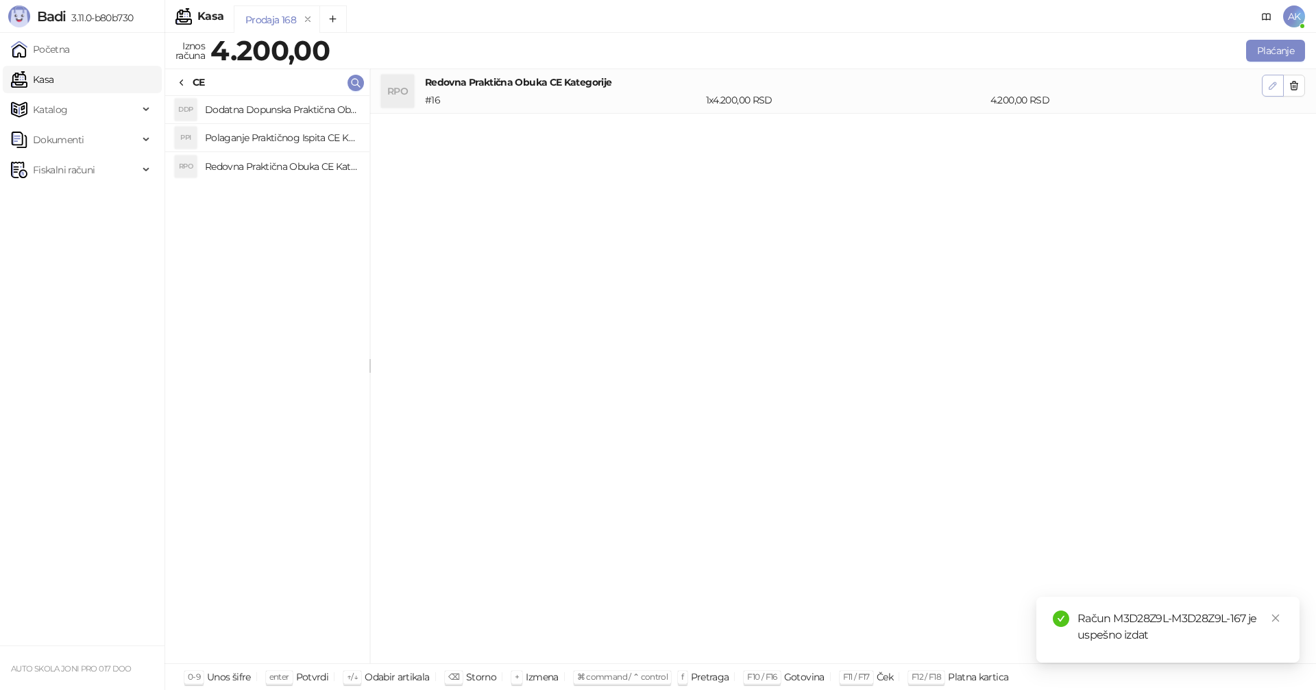
click at [1273, 85] on icon "button" at bounding box center [1273, 85] width 11 height 11
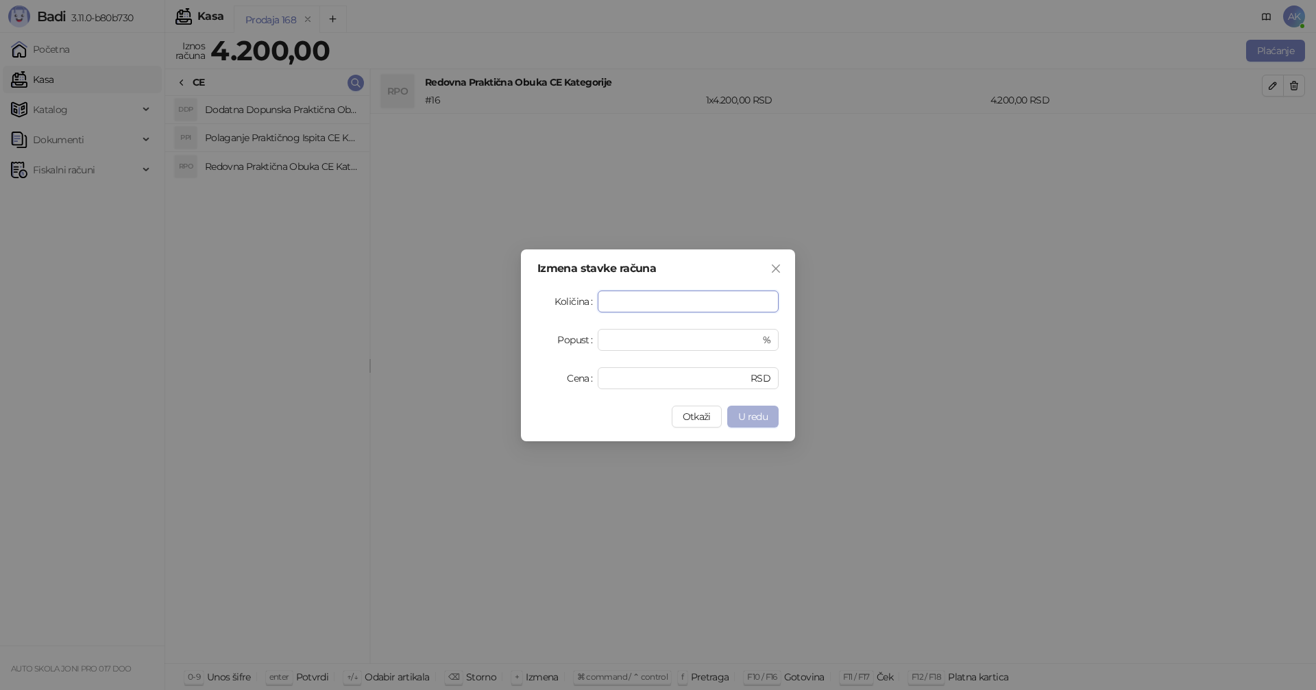
type input "*"
click at [752, 418] on span "U redu" at bounding box center [752, 417] width 29 height 12
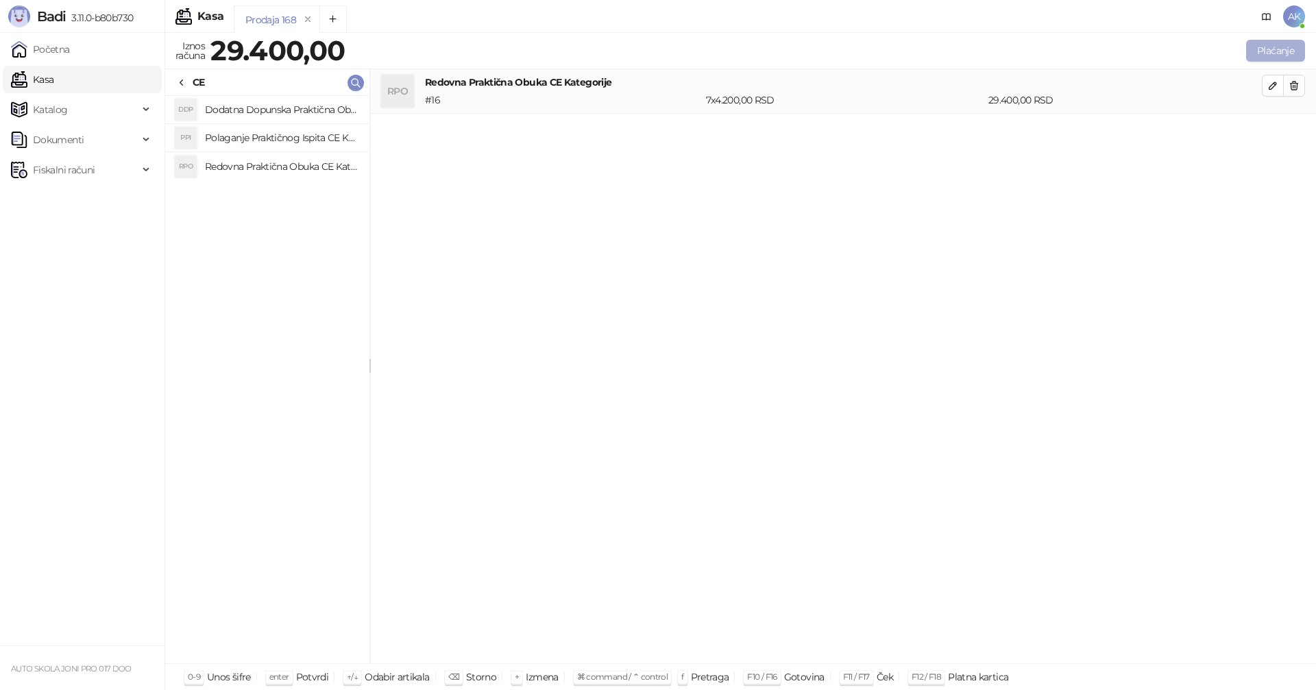
click at [1272, 52] on button "Plaćanje" at bounding box center [1275, 51] width 59 height 22
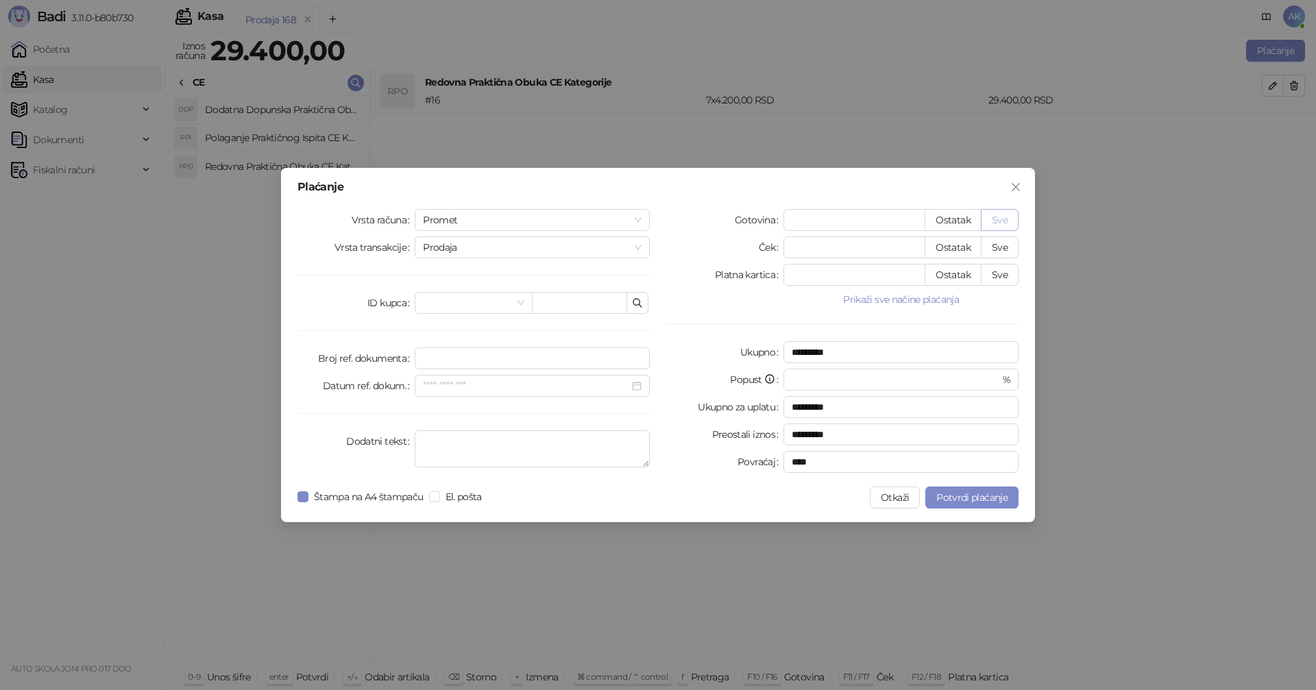
click at [1002, 219] on button "Sve" at bounding box center [1000, 220] width 38 height 22
type input "*****"
type input "****"
click at [969, 500] on span "Potvrdi plaćanje" at bounding box center [972, 498] width 71 height 12
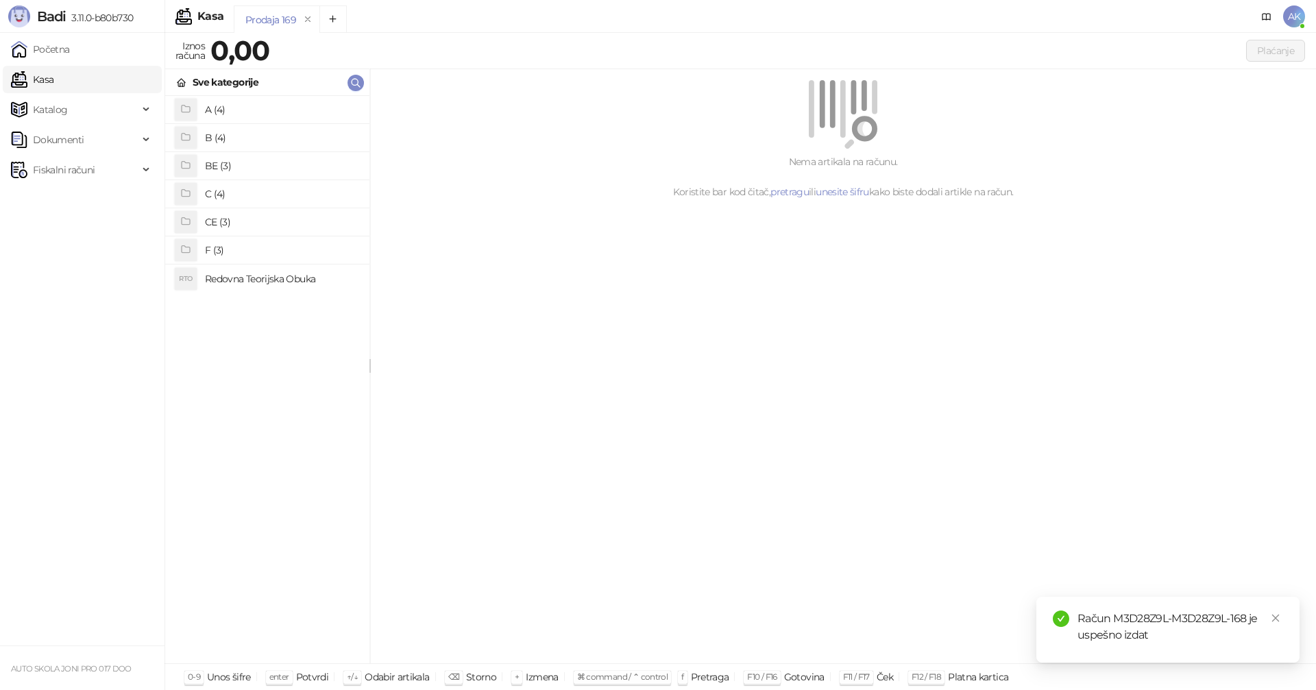
click at [241, 249] on h4 "F (3)" at bounding box center [282, 250] width 154 height 22
click at [261, 138] on h4 "Voznja" at bounding box center [282, 138] width 154 height 22
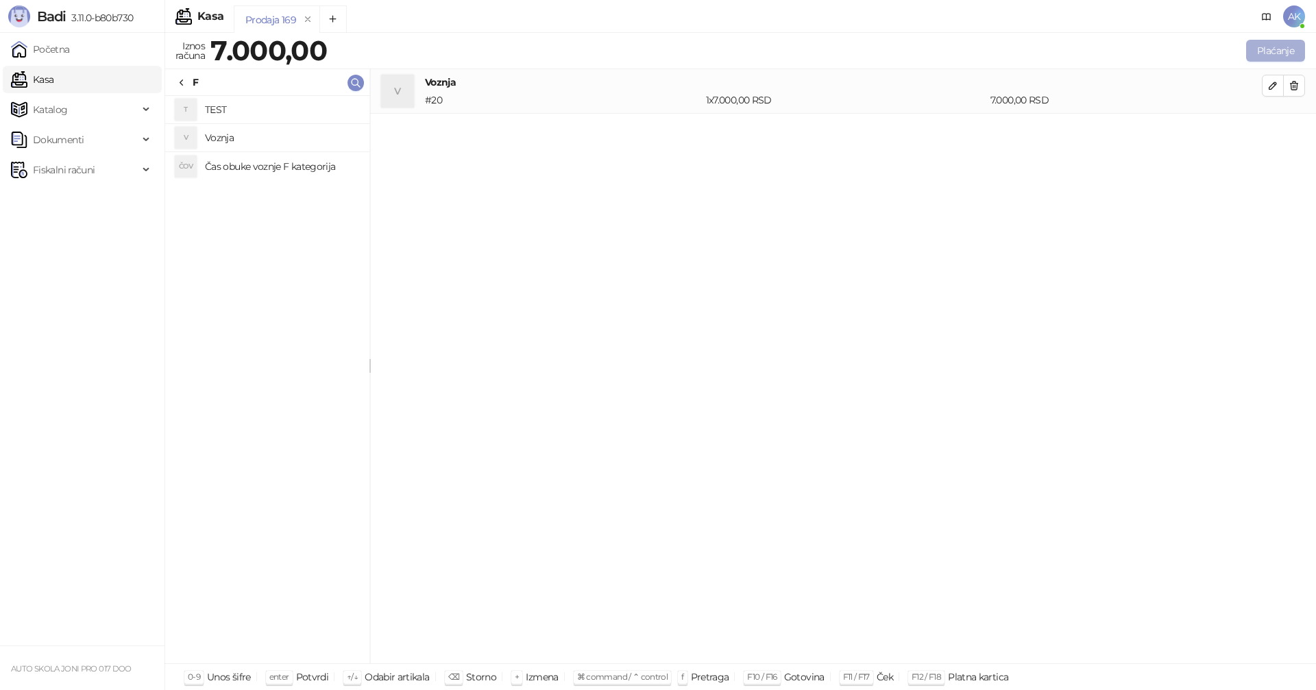
click at [1272, 49] on button "Plaćanje" at bounding box center [1275, 51] width 59 height 22
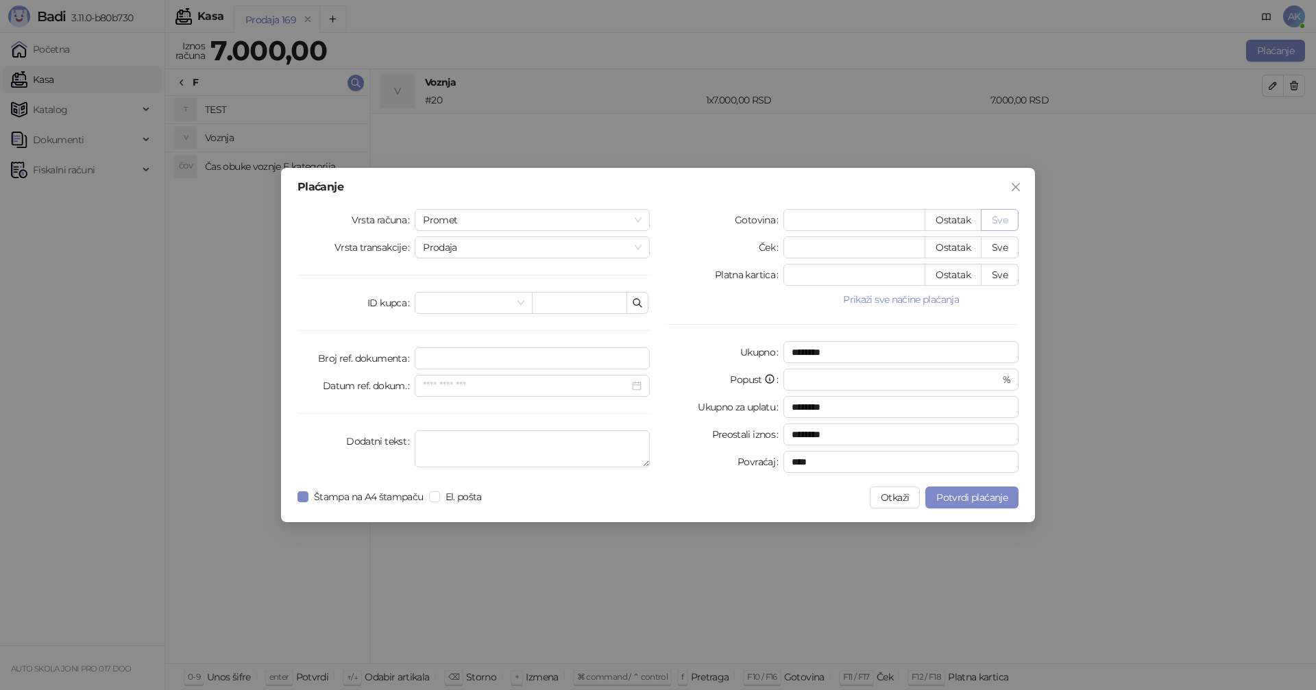
click at [1000, 216] on button "Sve" at bounding box center [1000, 220] width 38 height 22
type input "****"
click at [961, 494] on span "Potvrdi plaćanje" at bounding box center [972, 498] width 71 height 12
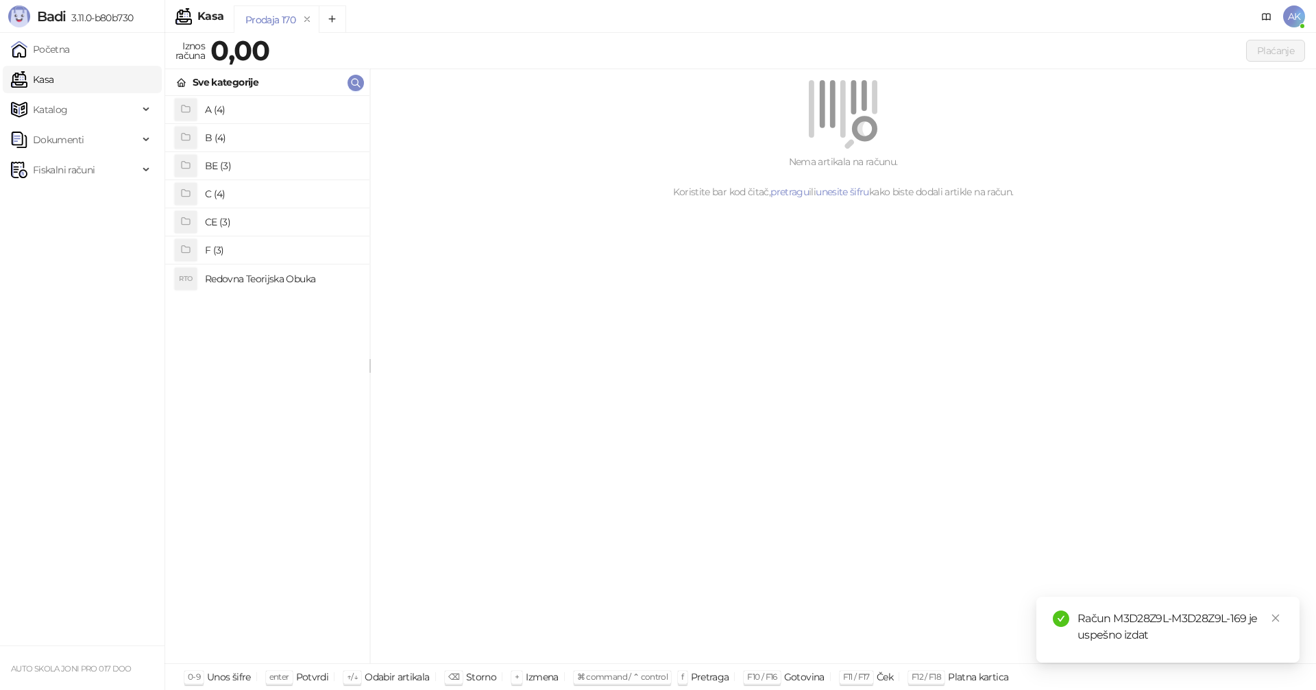
click at [237, 250] on h4 "F (3)" at bounding box center [282, 250] width 154 height 22
click at [267, 169] on h4 "Čas obuke voznje F kategorija" at bounding box center [282, 167] width 154 height 22
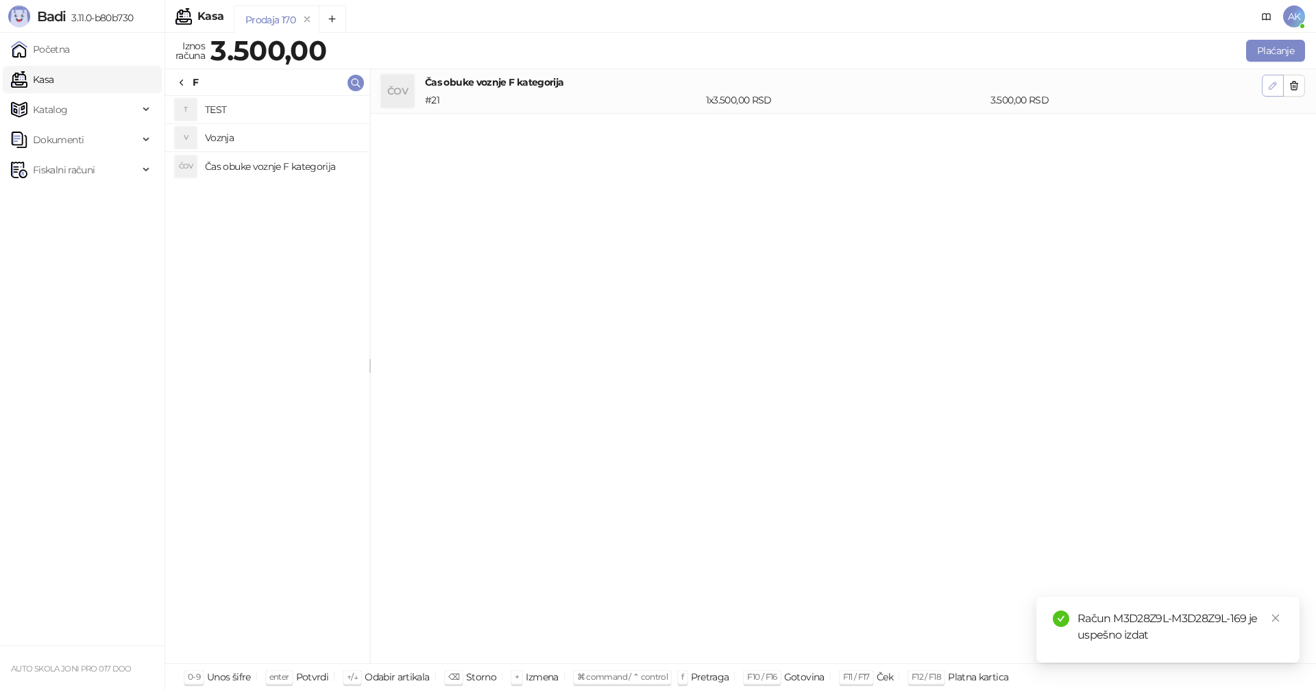
click at [1269, 85] on icon "button" at bounding box center [1273, 85] width 11 height 11
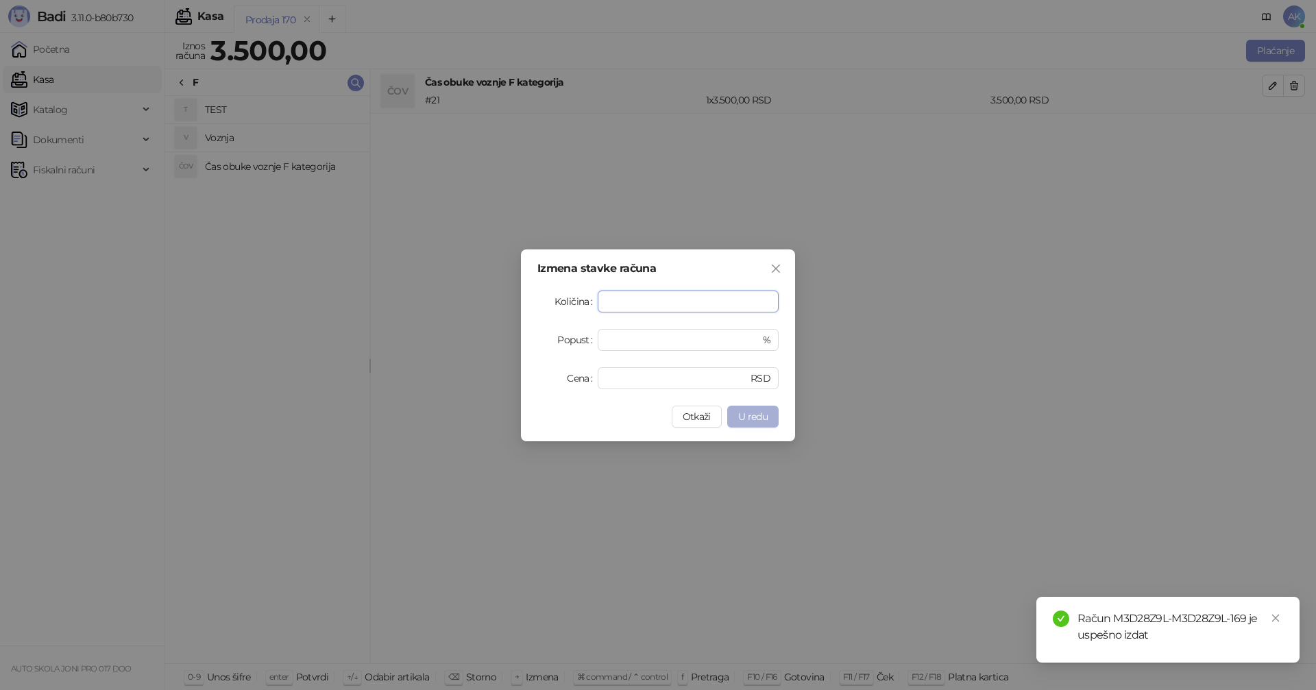
type input "*"
click at [766, 415] on span "U redu" at bounding box center [752, 417] width 29 height 12
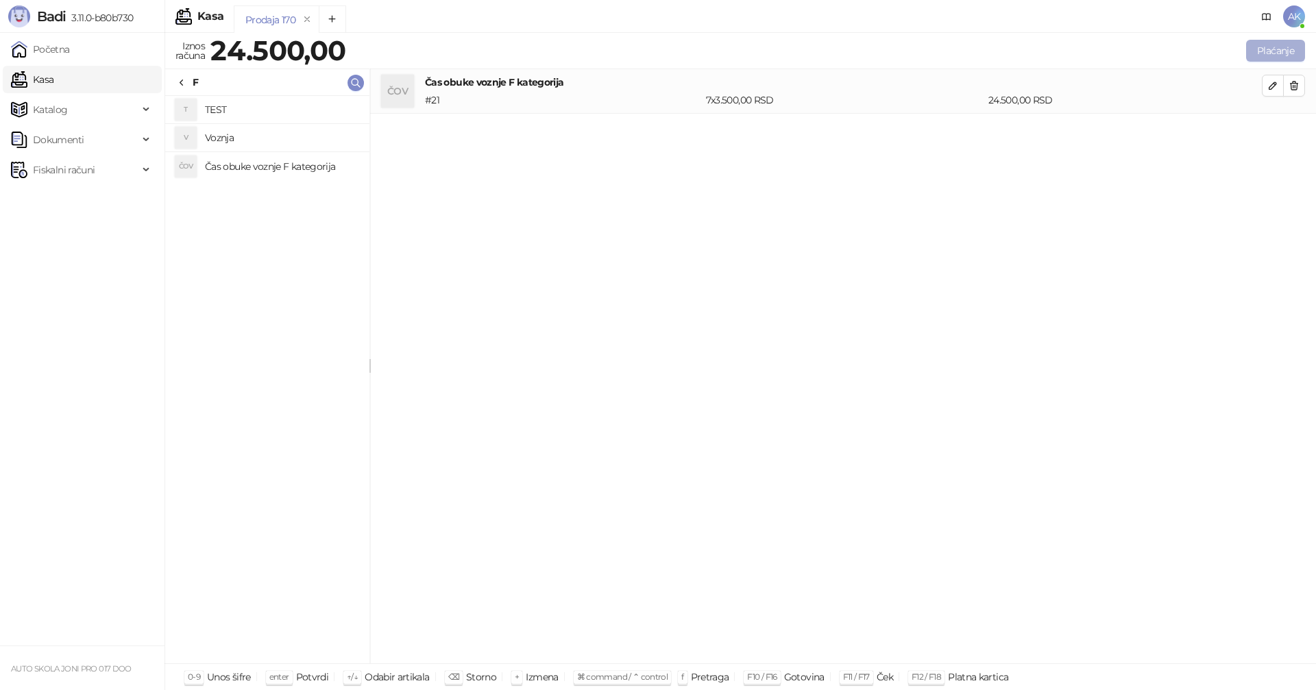
click at [1274, 52] on button "Plaćanje" at bounding box center [1275, 51] width 59 height 22
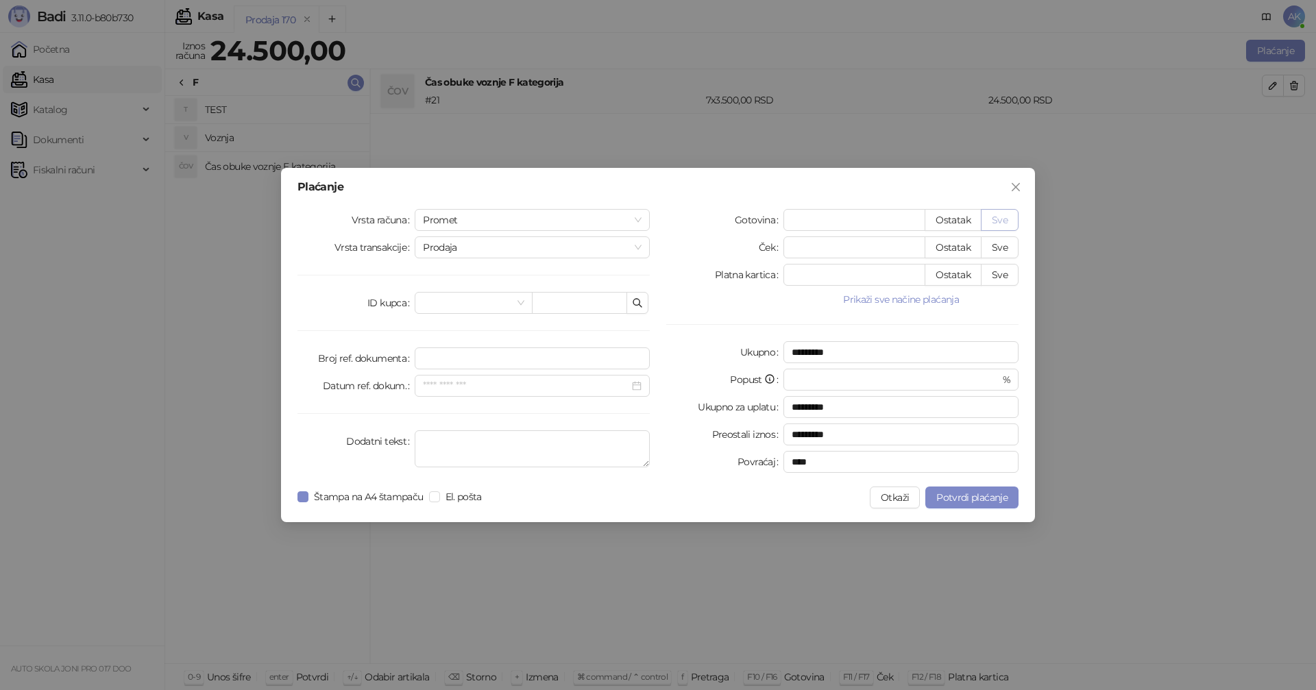
click at [995, 215] on button "Sve" at bounding box center [1000, 220] width 38 height 22
type input "*****"
type input "****"
click at [967, 492] on span "Potvrdi plaćanje" at bounding box center [972, 498] width 71 height 12
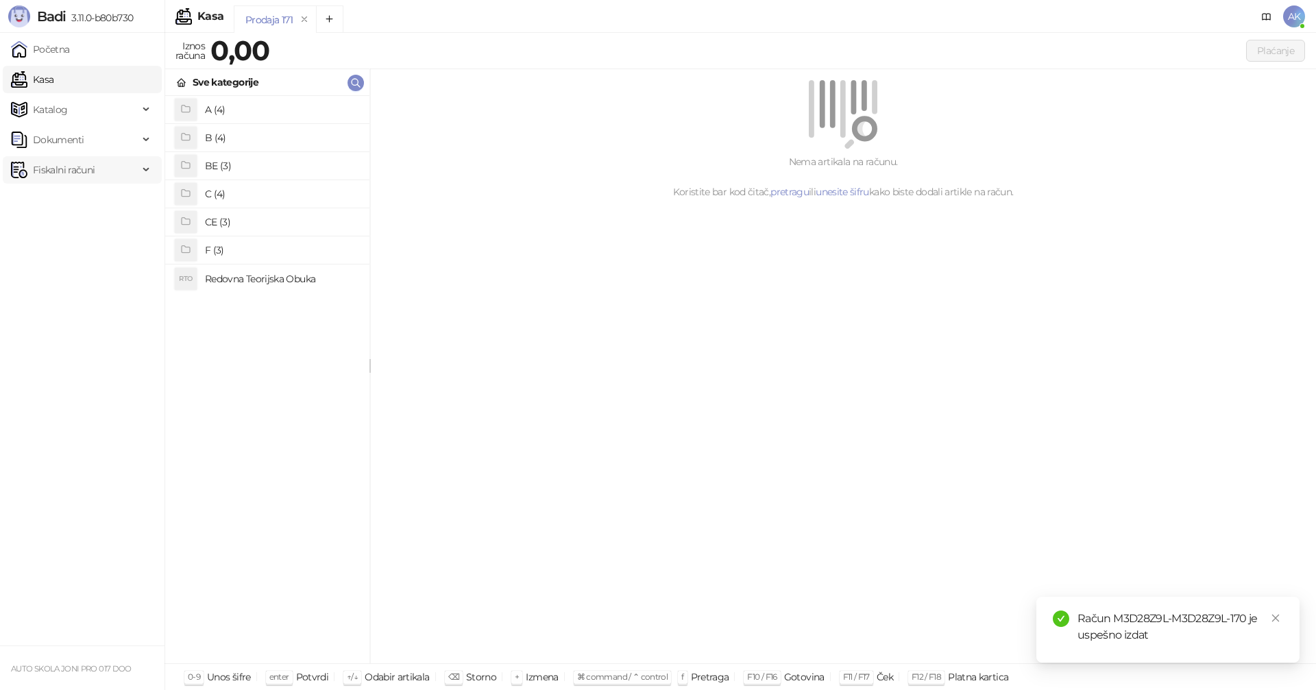
click at [77, 178] on span "Fiskalni računi" at bounding box center [64, 169] width 62 height 27
click at [76, 233] on link "Po danima" at bounding box center [51, 230] width 70 height 27
